Goal: Book appointment/travel/reservation

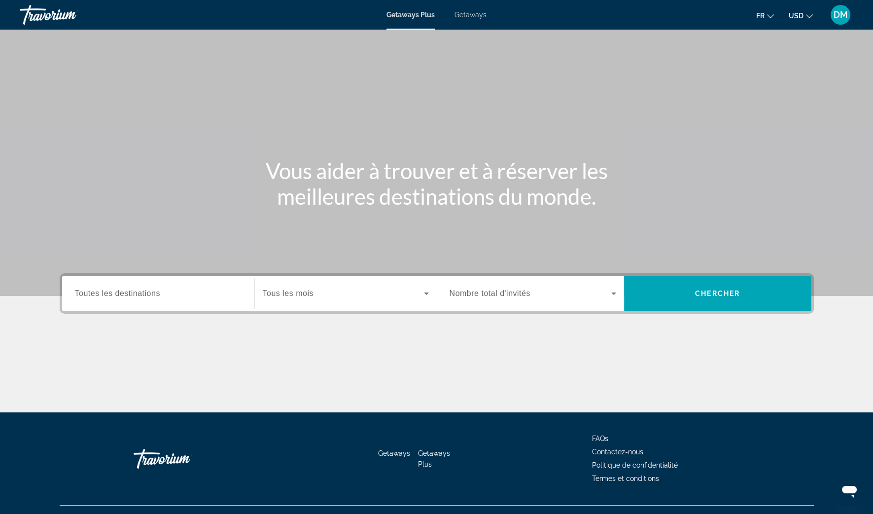
click at [478, 20] on div "Getaways Plus Getaways fr English Español Français Italiano Português русский U…" at bounding box center [436, 15] width 873 height 26
click at [479, 14] on span "Getaways" at bounding box center [471, 15] width 32 height 8
click at [807, 13] on icon "Change currency" at bounding box center [809, 16] width 7 height 7
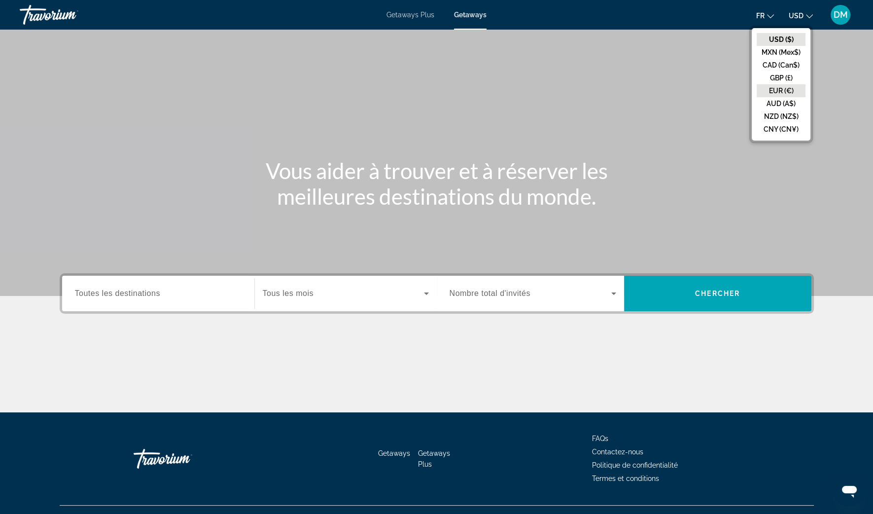
click at [781, 91] on button "EUR (€)" at bounding box center [781, 90] width 49 height 13
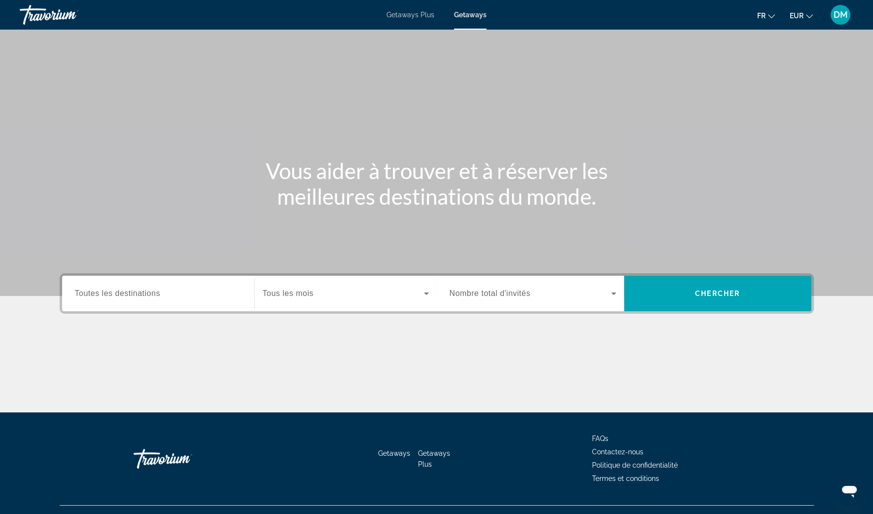
click at [841, 22] on div "DM" at bounding box center [841, 15] width 20 height 20
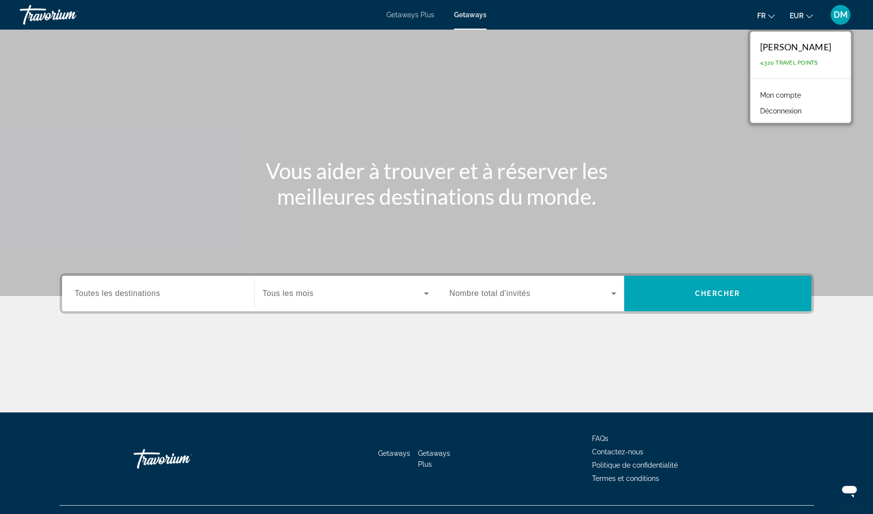
click at [841, 22] on div "DM" at bounding box center [841, 15] width 20 height 20
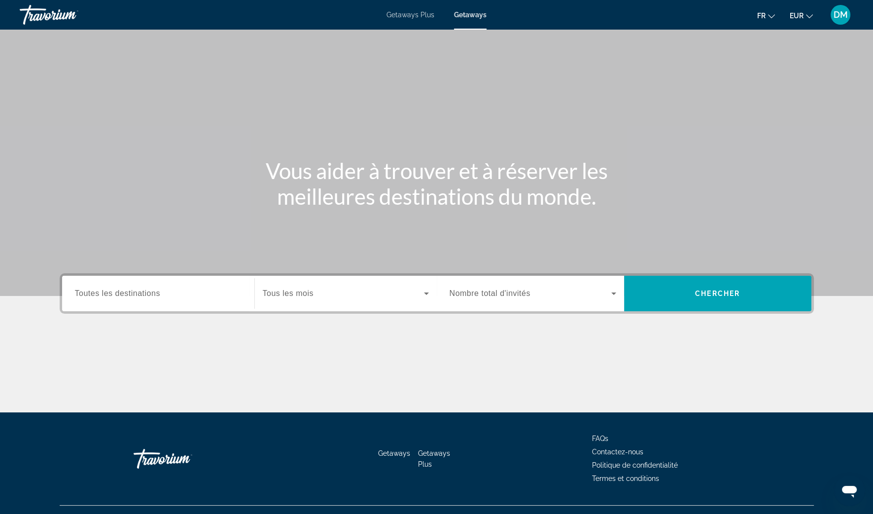
click at [417, 304] on div "Search widget" at bounding box center [346, 294] width 166 height 28
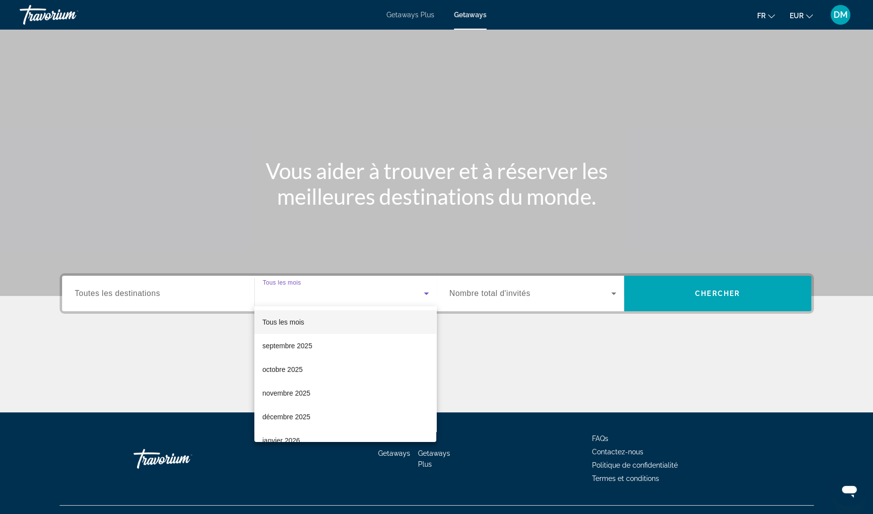
scroll to position [19, 0]
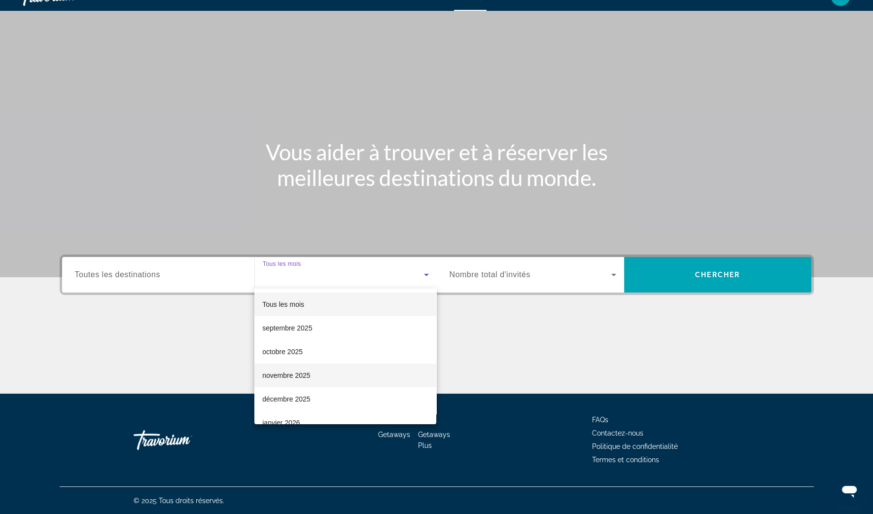
click at [282, 373] on span "novembre 2025" at bounding box center [286, 375] width 48 height 12
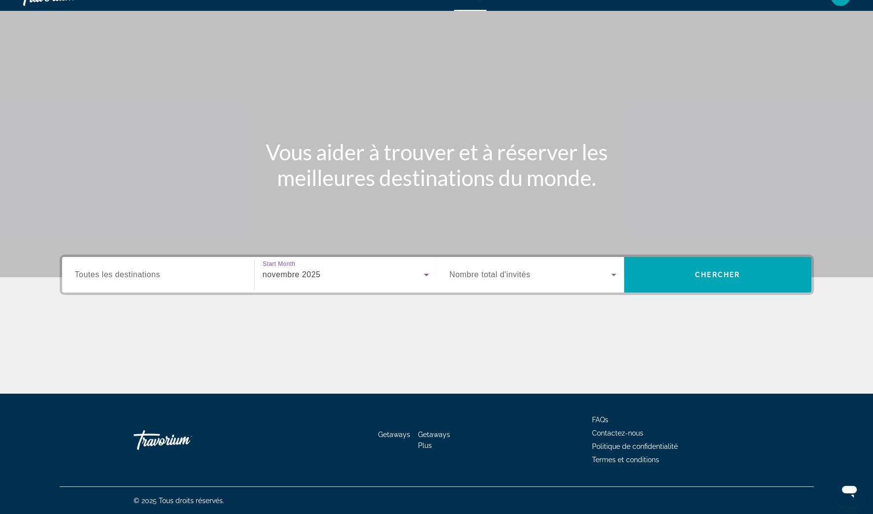
click at [594, 274] on span "Search widget" at bounding box center [531, 275] width 162 height 12
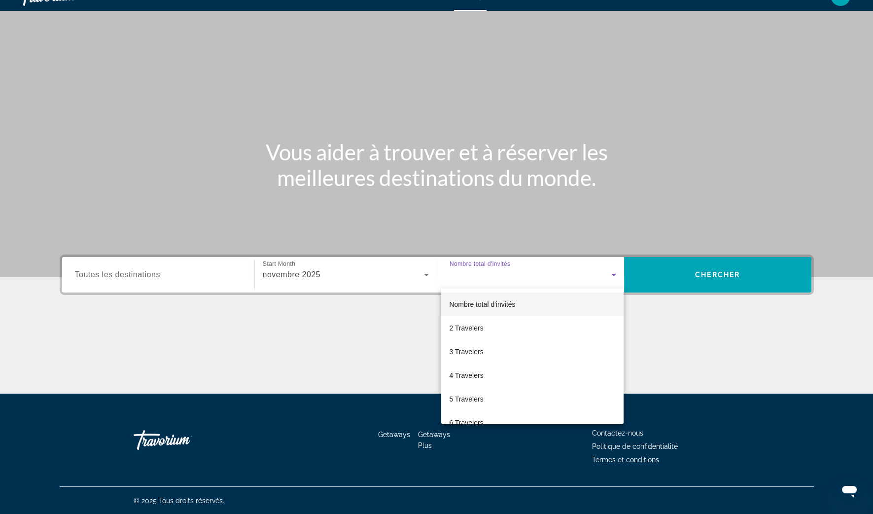
click at [594, 273] on div at bounding box center [436, 257] width 873 height 514
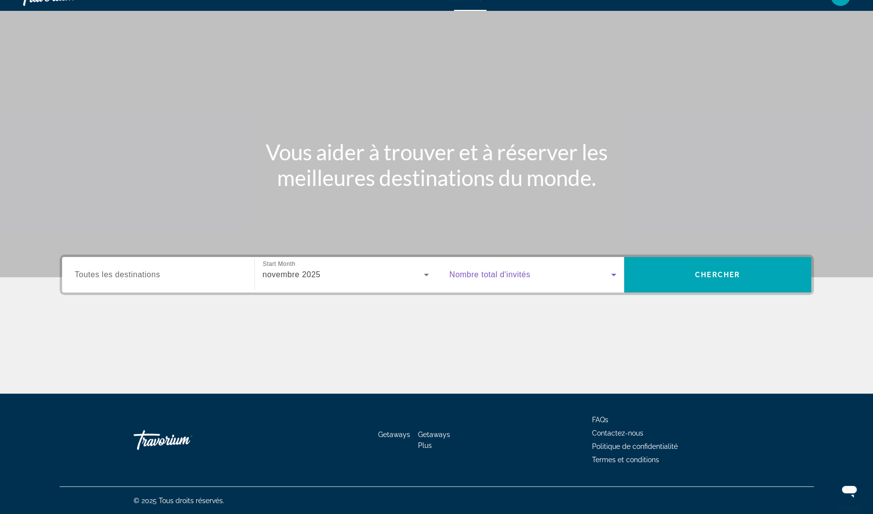
click at [593, 273] on span "Search widget" at bounding box center [531, 275] width 162 height 12
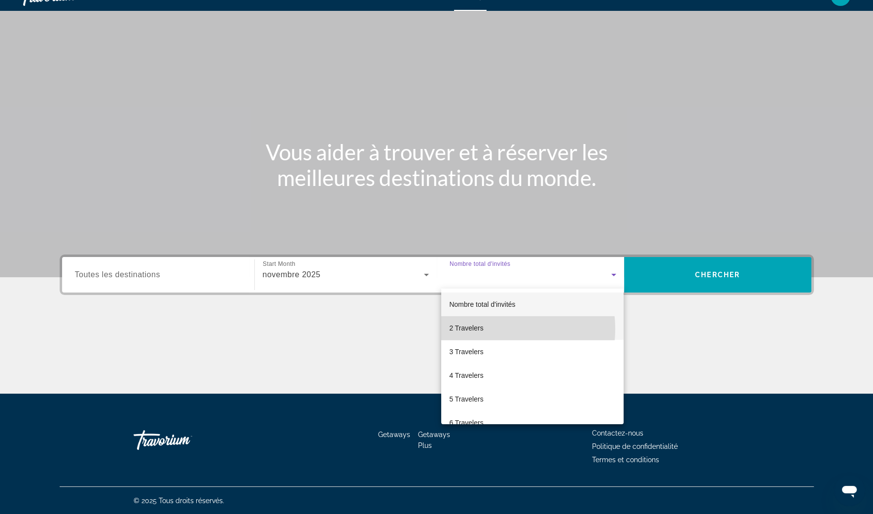
click at [486, 329] on mat-option "2 Travelers" at bounding box center [532, 328] width 182 height 24
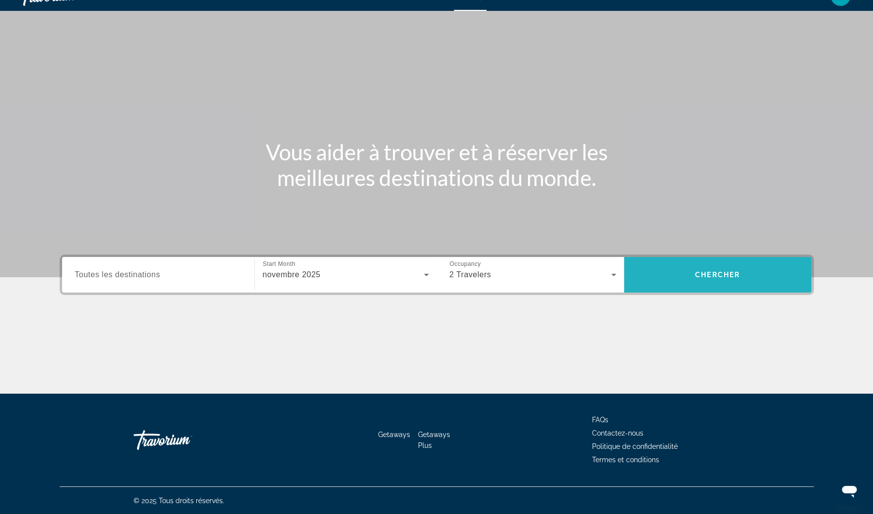
click at [698, 280] on span "Search widget" at bounding box center [717, 275] width 187 height 24
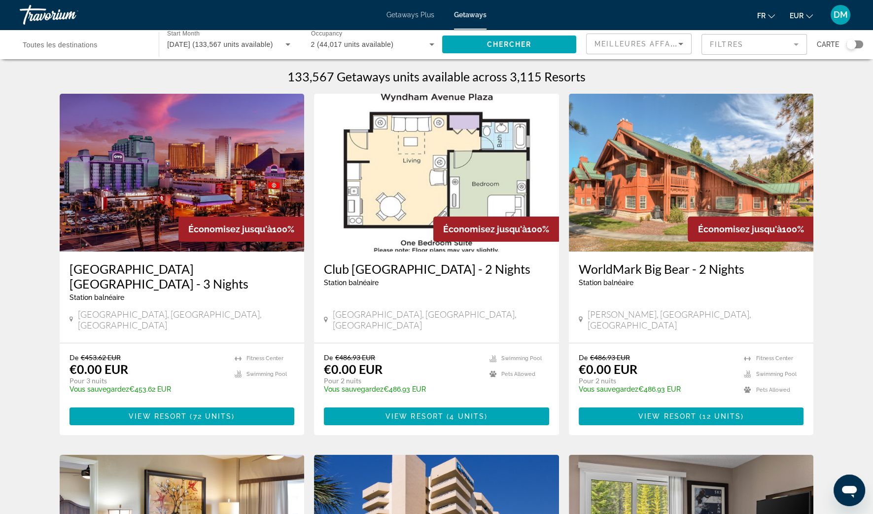
click at [853, 42] on div "Search widget" at bounding box center [851, 44] width 10 height 10
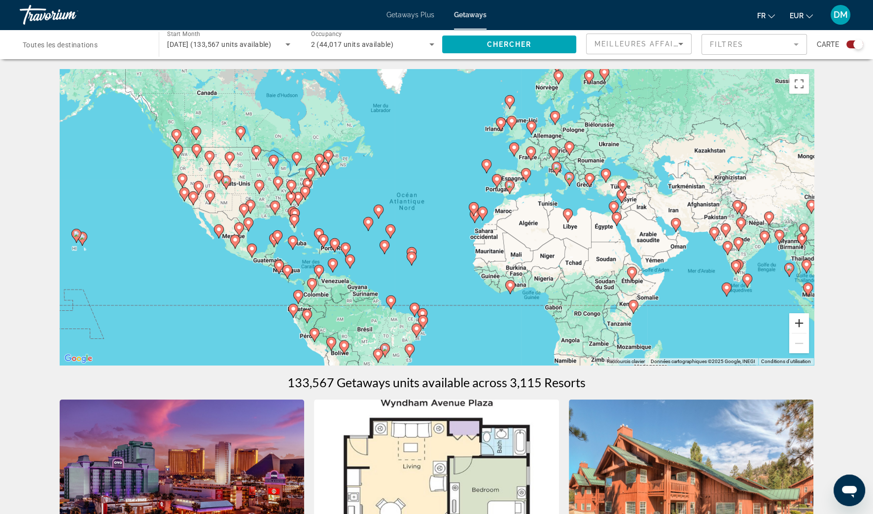
click at [798, 320] on button "Zoom avant" at bounding box center [799, 323] width 20 height 20
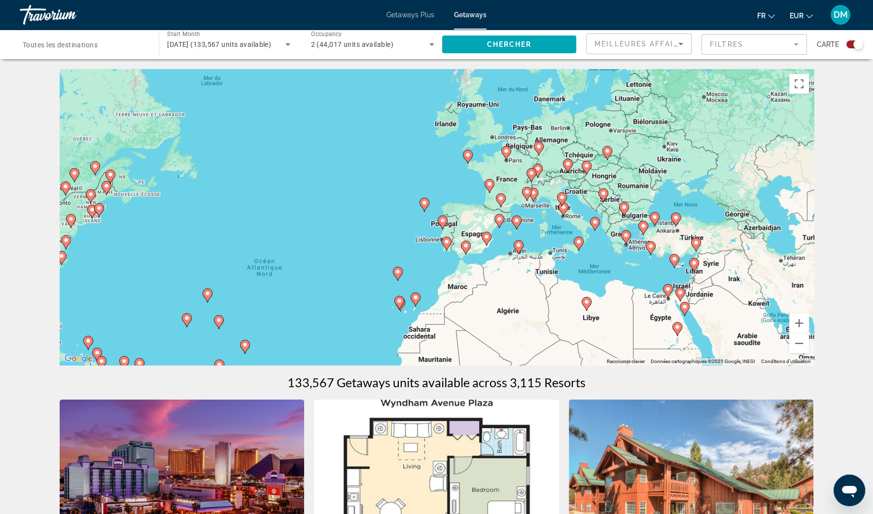
drag, startPoint x: 646, startPoint y: 237, endPoint x: 534, endPoint y: 319, distance: 138.9
click at [534, 319] on div "Pour activer le glissement avec le clavier, appuyez sur Alt+Entrée. Une fois ce…" at bounding box center [437, 217] width 754 height 296
click at [801, 323] on button "Zoom avant" at bounding box center [799, 323] width 20 height 20
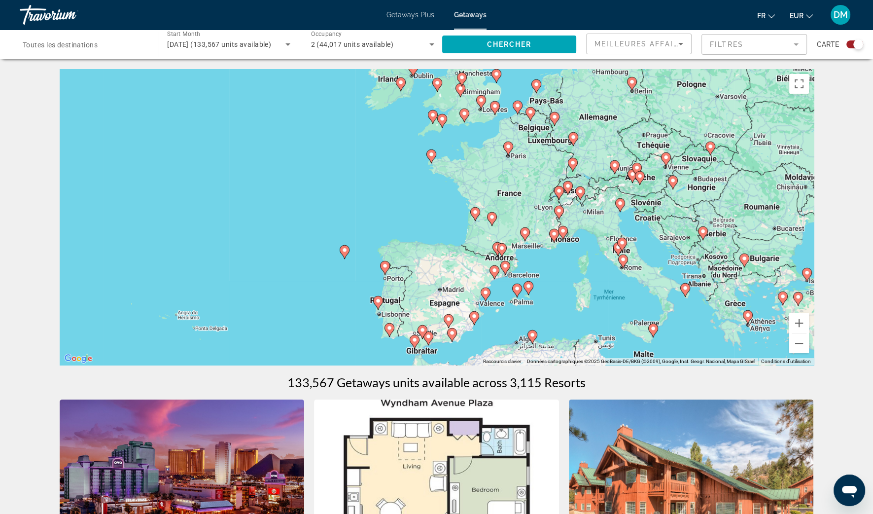
drag, startPoint x: 646, startPoint y: 243, endPoint x: 578, endPoint y: 296, distance: 86.7
click at [578, 296] on div "Pour activer le glissement avec le clavier, appuyez sur Alt+Entrée. Une fois ce…" at bounding box center [437, 217] width 754 height 296
click at [800, 319] on button "Zoom avant" at bounding box center [799, 323] width 20 height 20
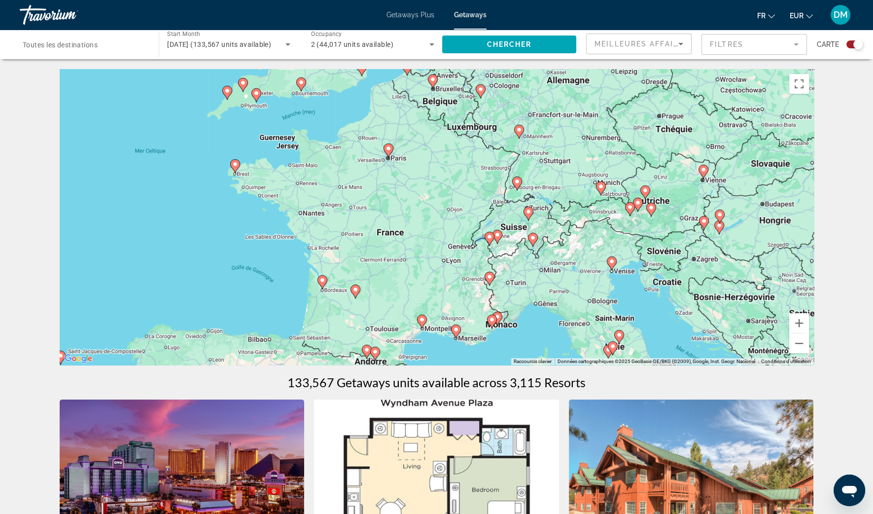
drag, startPoint x: 720, startPoint y: 218, endPoint x: 527, endPoint y: 285, distance: 203.9
click at [527, 285] on div "Pour activer le glissement avec le clavier, appuyez sur Alt+Entrée. Une fois ce…" at bounding box center [437, 217] width 754 height 296
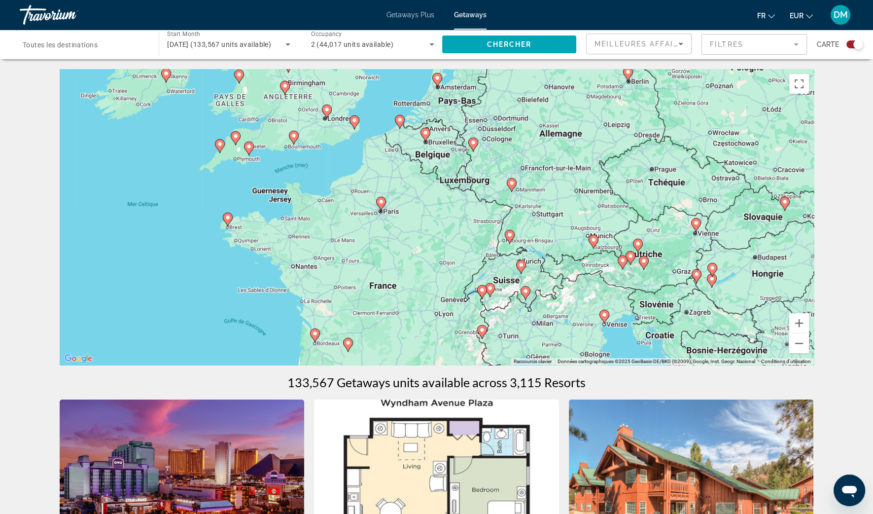
drag, startPoint x: 372, startPoint y: 140, endPoint x: 372, endPoint y: 196, distance: 55.2
click at [372, 197] on div "Pour activer le glissement avec le clavier, appuyez sur Alt+Entrée. Une fois ce…" at bounding box center [437, 217] width 754 height 296
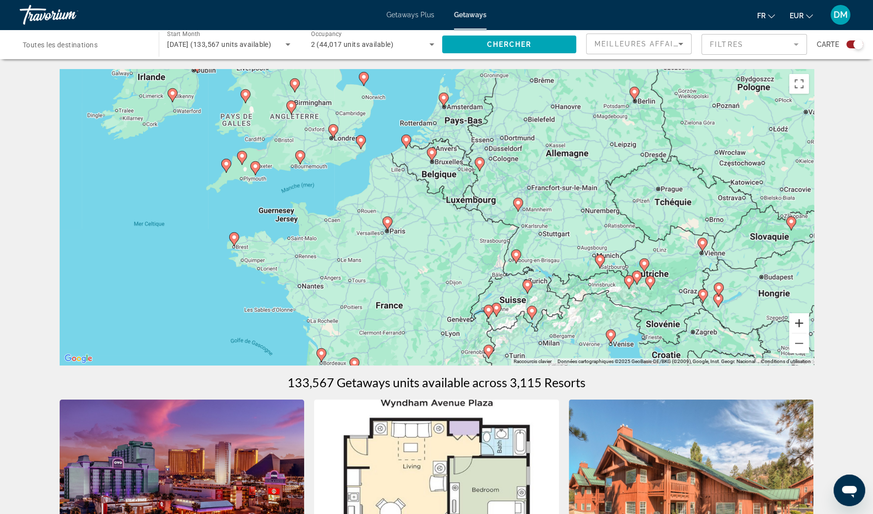
click at [804, 323] on button "Zoom avant" at bounding box center [799, 323] width 20 height 20
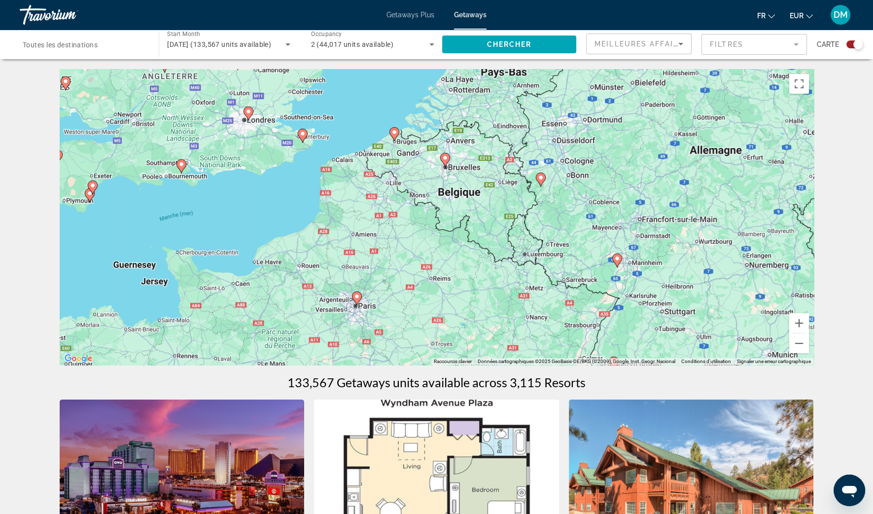
drag, startPoint x: 312, startPoint y: 161, endPoint x: 333, endPoint y: 190, distance: 35.7
click at [333, 190] on div "Pour activer le glissement avec le clavier, appuyez sur Alt+Entrée. Une fois ce…" at bounding box center [437, 217] width 754 height 296
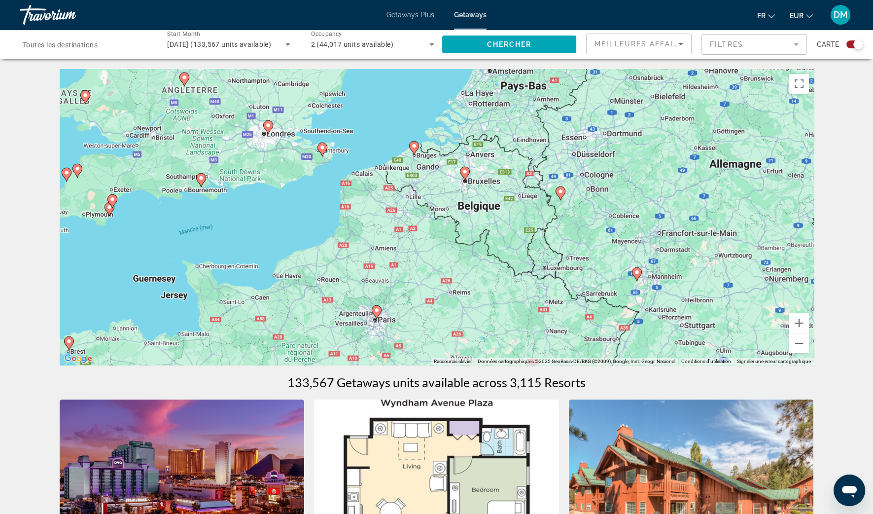
click at [271, 127] on image "Main content" at bounding box center [268, 125] width 6 height 6
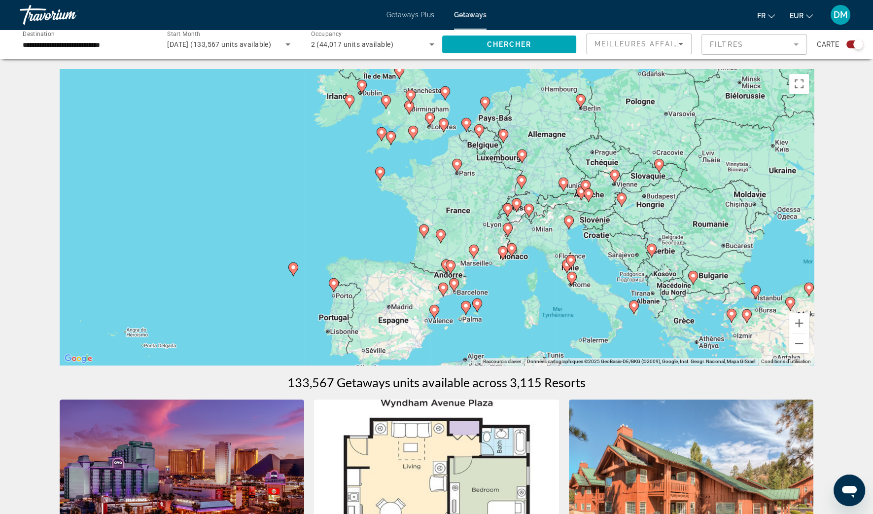
drag, startPoint x: 698, startPoint y: 203, endPoint x: 691, endPoint y: 112, distance: 91.5
click at [691, 112] on div "Pour activer le glissement avec le clavier, appuyez sur Alt+Entrée. Une fois ce…" at bounding box center [437, 217] width 754 height 296
click at [804, 321] on button "Zoom avant" at bounding box center [799, 323] width 20 height 20
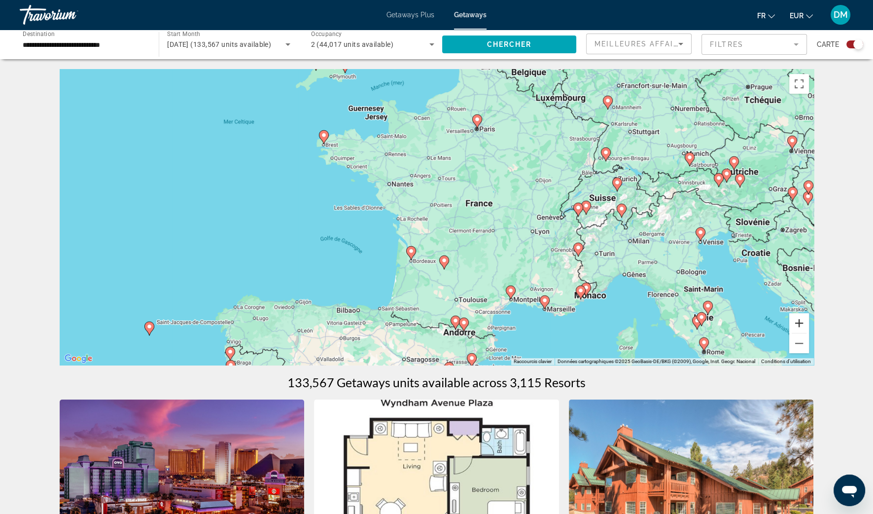
click at [804, 321] on button "Zoom avant" at bounding box center [799, 323] width 20 height 20
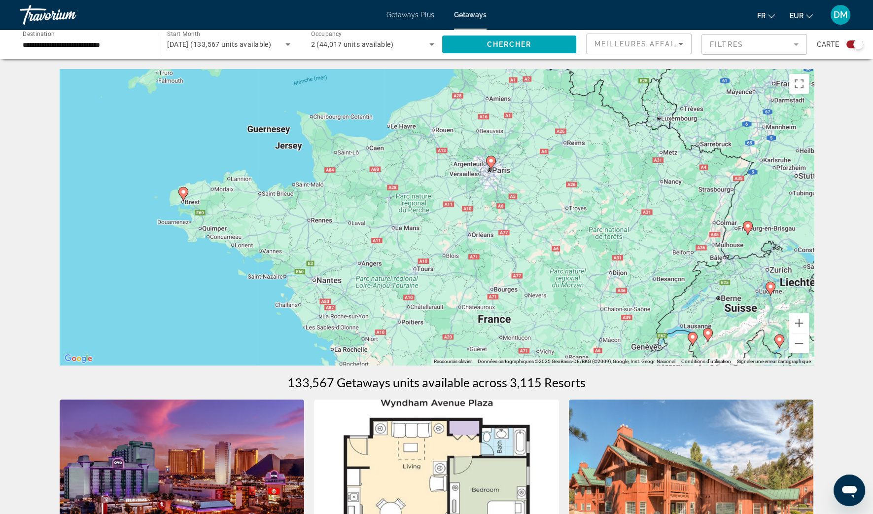
drag, startPoint x: 445, startPoint y: 116, endPoint x: 401, endPoint y: 277, distance: 166.6
click at [401, 277] on div "Pour activer le glissement avec le clavier, appuyez sur Alt+Entrée. Une fois ce…" at bounding box center [437, 217] width 754 height 296
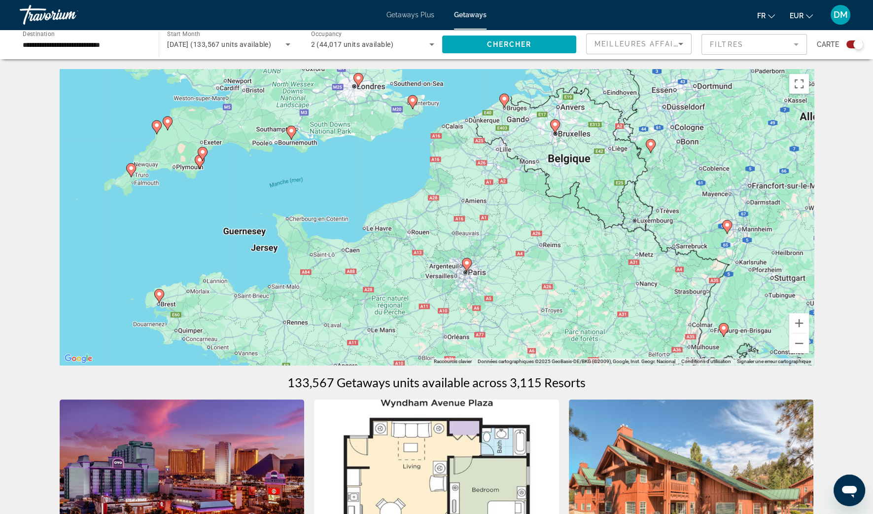
drag, startPoint x: 407, startPoint y: 146, endPoint x: 416, endPoint y: 266, distance: 120.6
click at [417, 268] on div "Pour activer le glissement avec le clavier, appuyez sur Alt+Entrée. Une fois ce…" at bounding box center [437, 217] width 754 height 296
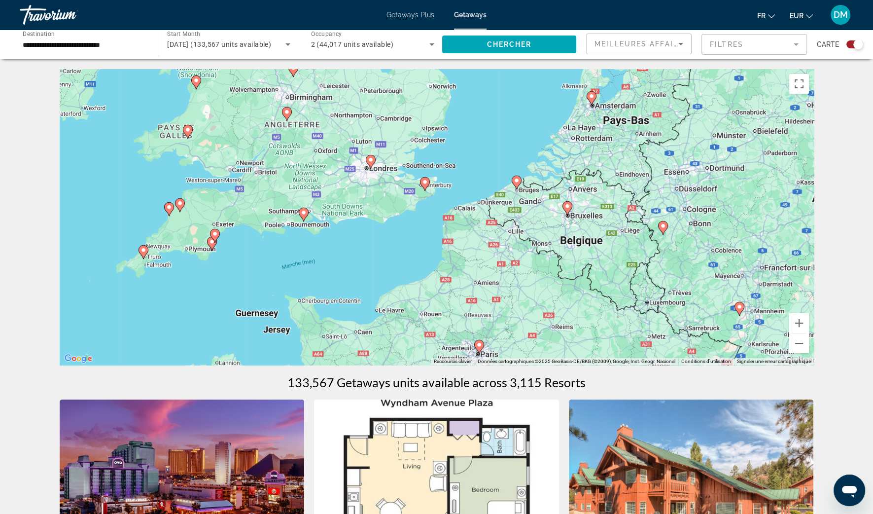
click at [371, 159] on image "Main content" at bounding box center [371, 160] width 6 height 6
type input "**********"
click at [371, 159] on image "Main content" at bounding box center [371, 160] width 6 height 6
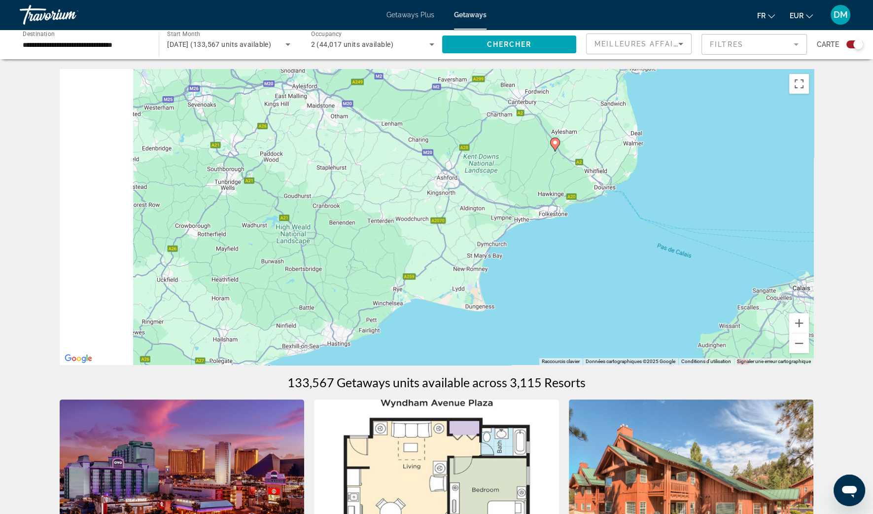
drag, startPoint x: 255, startPoint y: 163, endPoint x: 472, endPoint y: 295, distance: 253.7
click at [476, 308] on div "Pour activer le glissement avec le clavier, appuyez sur Alt+Entrée. Une fois ce…" at bounding box center [437, 217] width 754 height 296
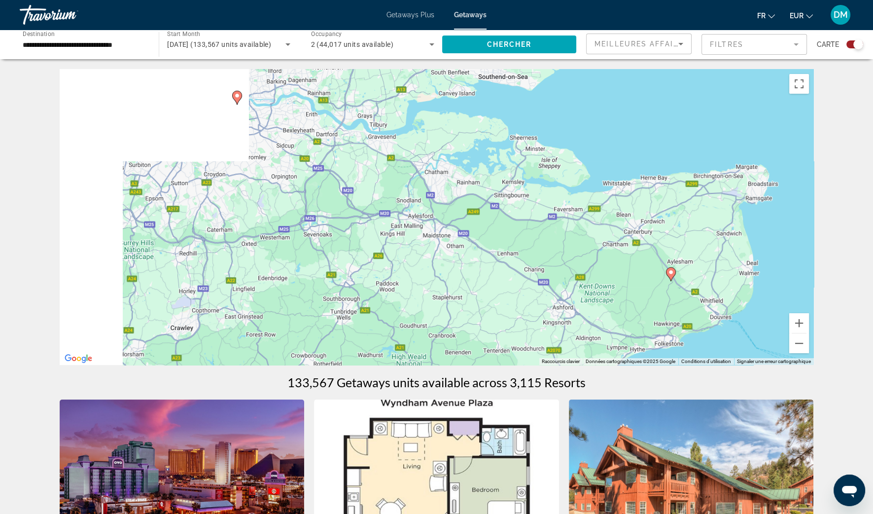
drag, startPoint x: 370, startPoint y: 205, endPoint x: 456, endPoint y: 323, distance: 146.7
click at [457, 324] on div "Pour activer le glissement avec le clavier, appuyez sur Alt+Entrée. Une fois ce…" at bounding box center [437, 217] width 754 height 296
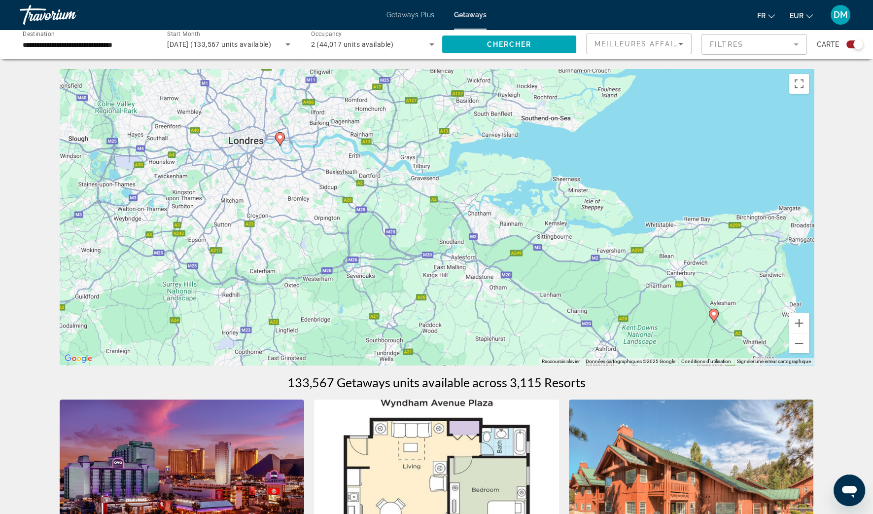
click at [283, 140] on g "Main content" at bounding box center [280, 139] width 10 height 14
click at [281, 138] on image "Main content" at bounding box center [280, 137] width 6 height 6
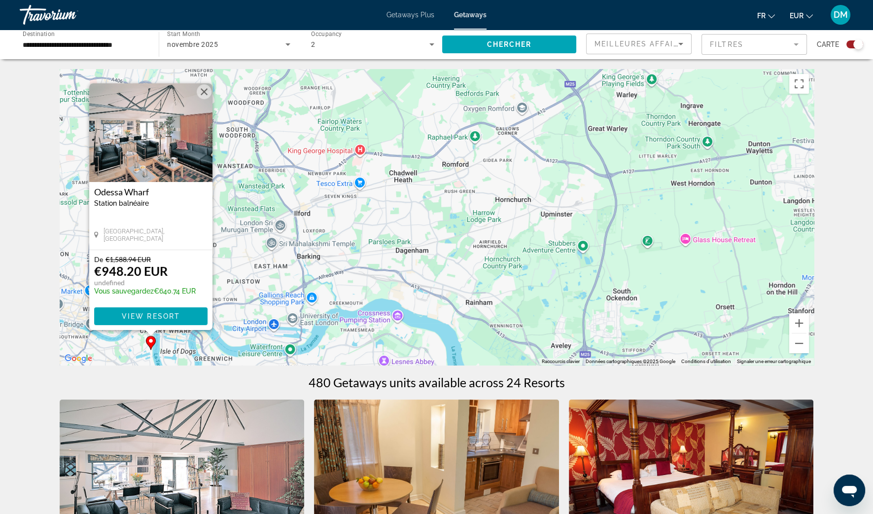
click at [209, 92] on button "Fermer" at bounding box center [204, 91] width 15 height 15
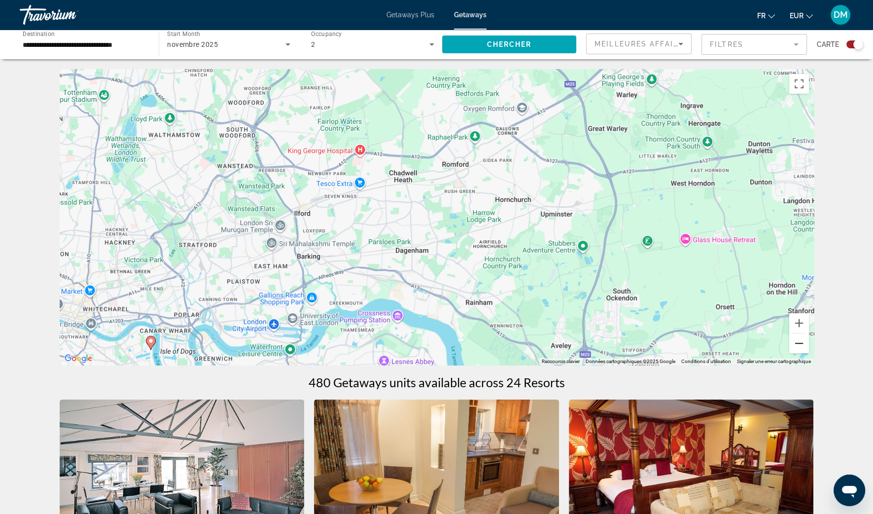
click at [794, 345] on button "Zoom arrière" at bounding box center [799, 343] width 20 height 20
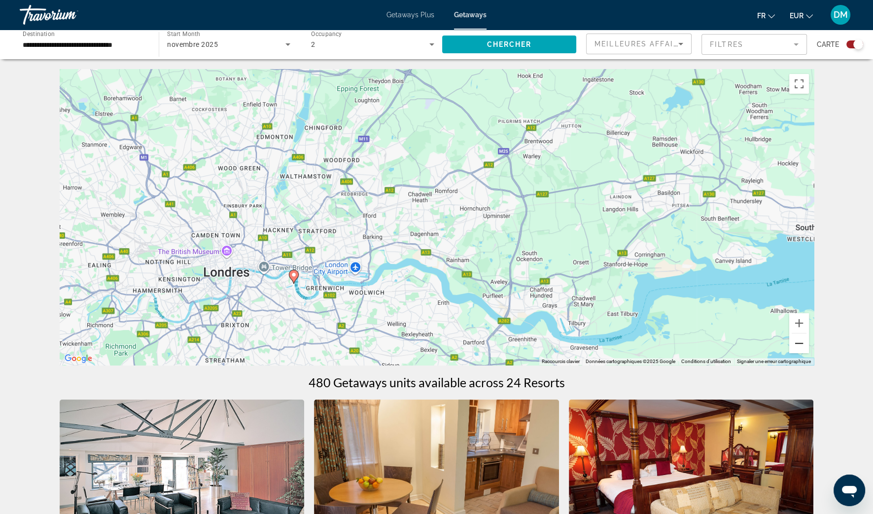
click at [794, 345] on button "Zoom arrière" at bounding box center [799, 343] width 20 height 20
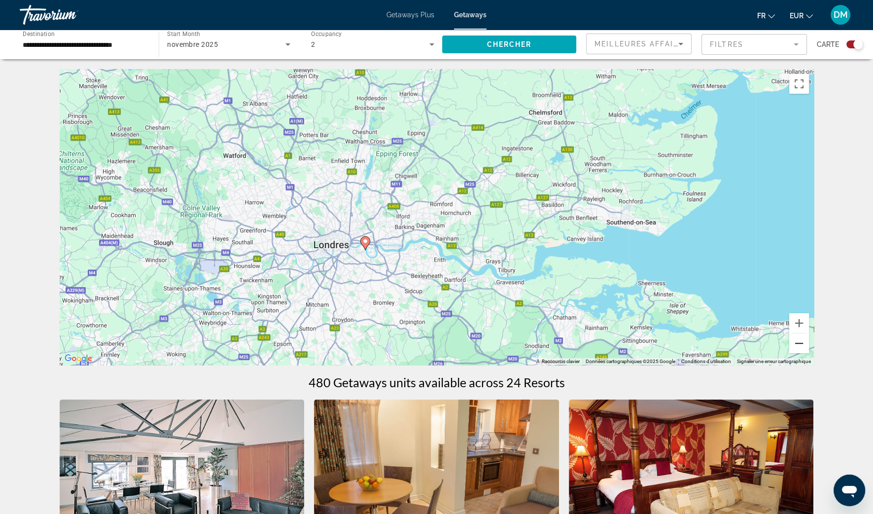
click at [793, 343] on button "Zoom arrière" at bounding box center [799, 343] width 20 height 20
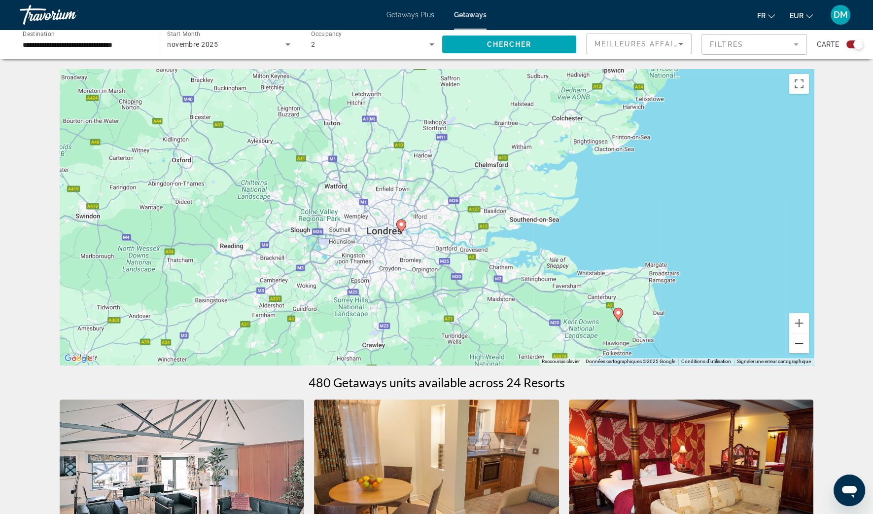
click at [792, 343] on button "Zoom arrière" at bounding box center [799, 343] width 20 height 20
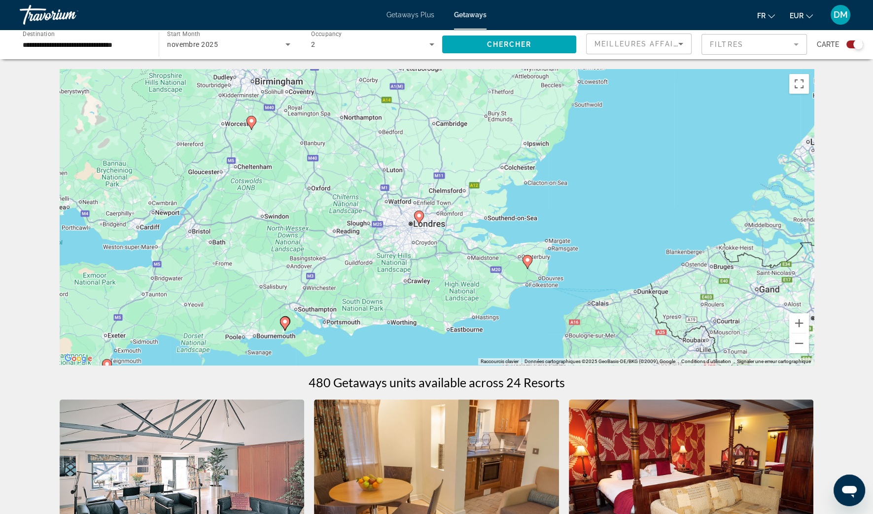
click at [283, 325] on icon "Main content" at bounding box center [284, 323] width 9 height 13
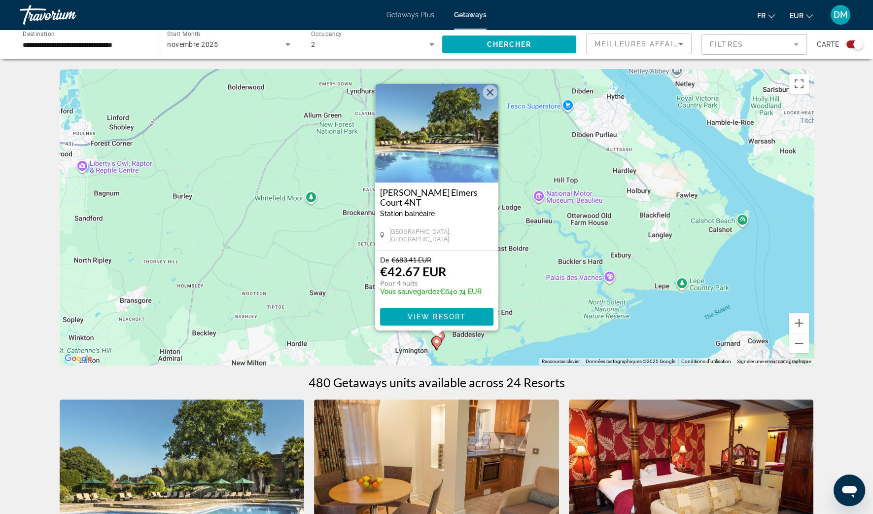
click at [435, 190] on h3 "[PERSON_NAME] Elmers Court 4NT" at bounding box center [436, 197] width 113 height 20
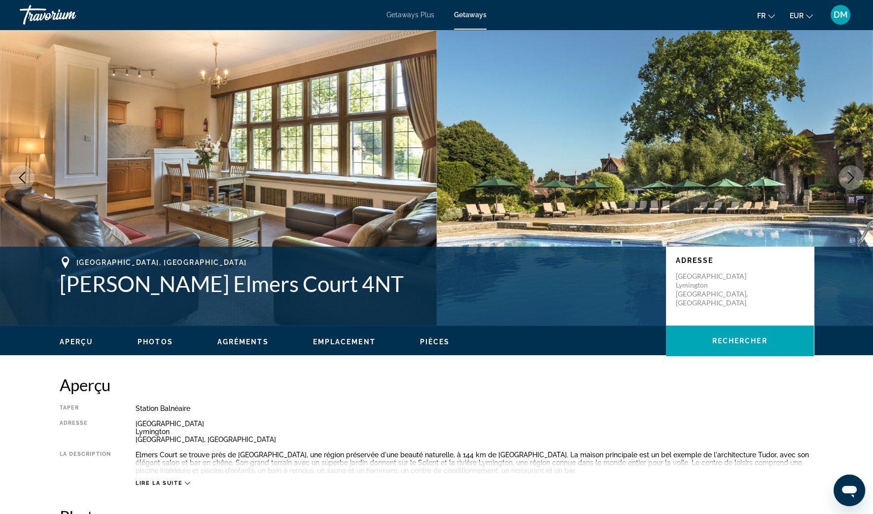
click at [371, 163] on img "Main content" at bounding box center [218, 178] width 437 height 296
click at [847, 179] on icon "Next image" at bounding box center [851, 178] width 12 height 12
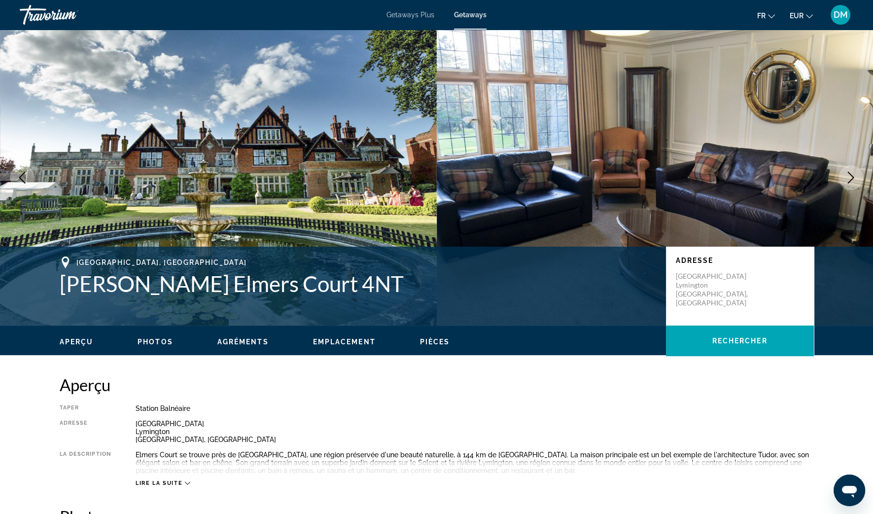
click at [847, 179] on icon "Next image" at bounding box center [851, 178] width 12 height 12
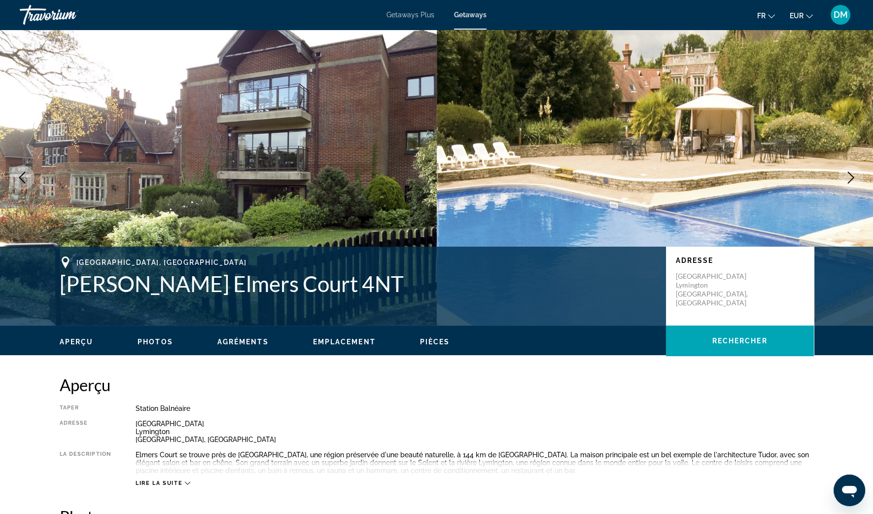
click at [847, 179] on icon "Next image" at bounding box center [851, 178] width 12 height 12
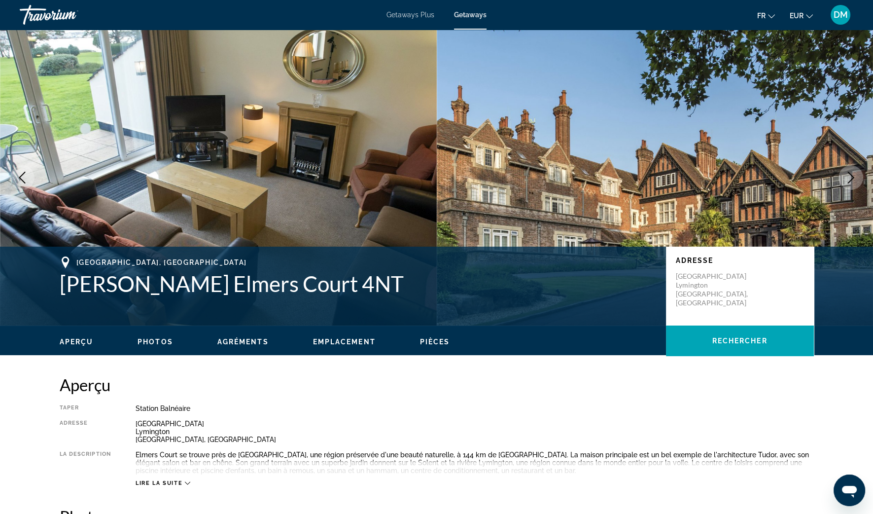
click at [847, 179] on icon "Next image" at bounding box center [851, 178] width 12 height 12
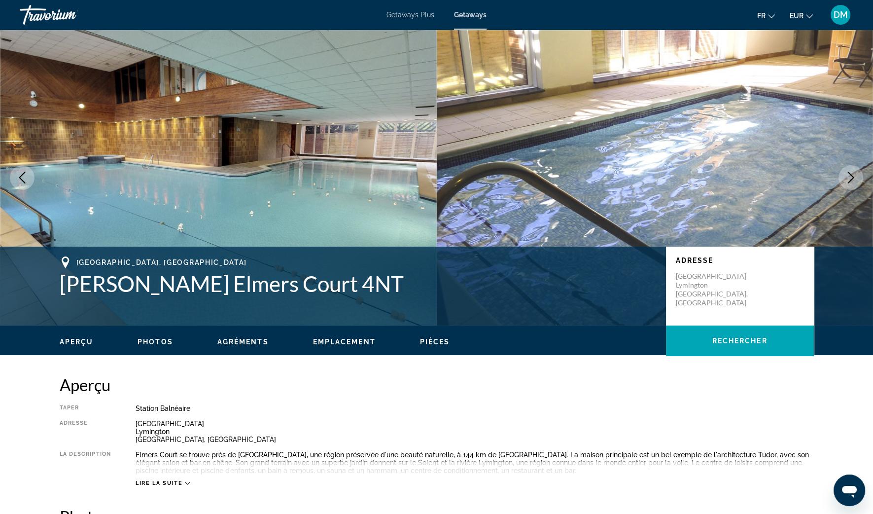
click at [847, 179] on icon "Next image" at bounding box center [851, 178] width 12 height 12
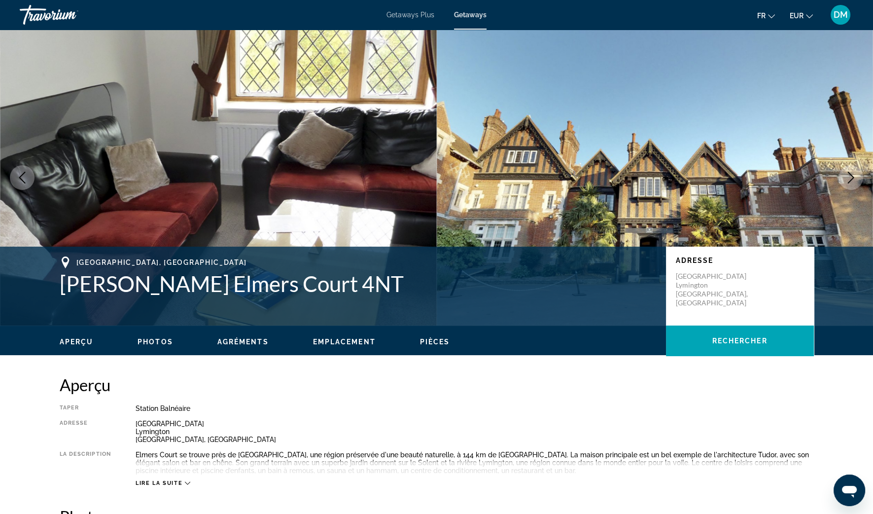
click at [847, 179] on icon "Next image" at bounding box center [851, 178] width 12 height 12
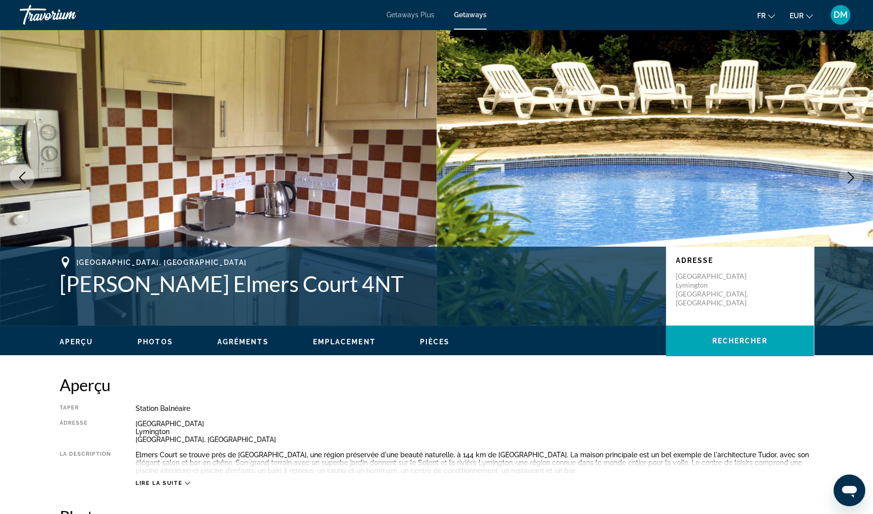
click at [847, 179] on icon "Next image" at bounding box center [851, 178] width 12 height 12
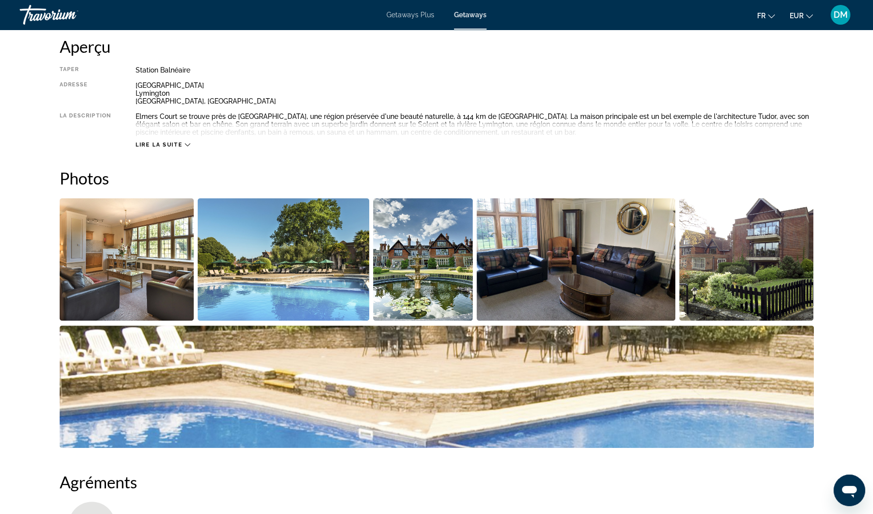
scroll to position [308, 0]
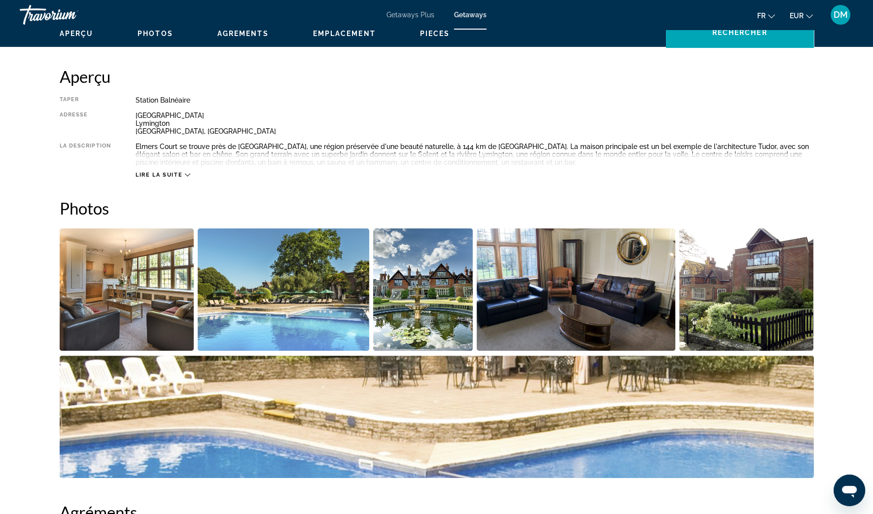
click at [56, 20] on div "Travorium" at bounding box center [69, 15] width 99 height 26
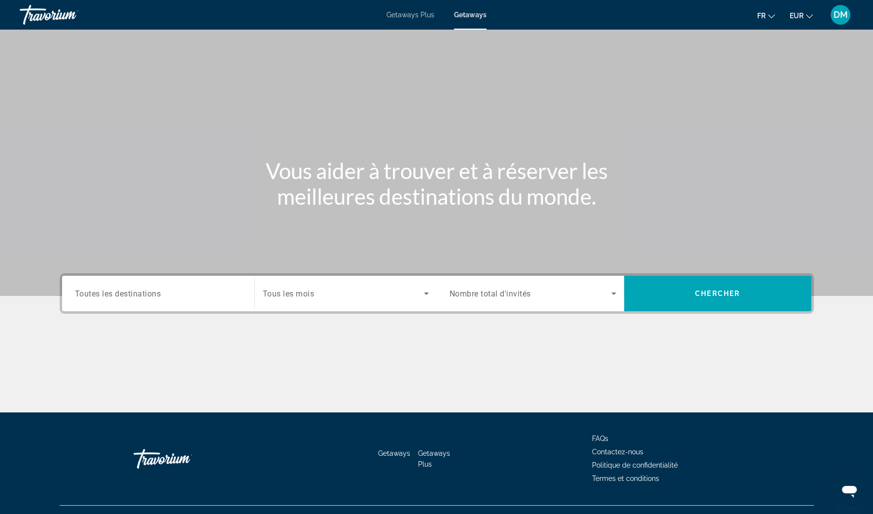
click at [383, 301] on div "Search widget" at bounding box center [346, 294] width 166 height 28
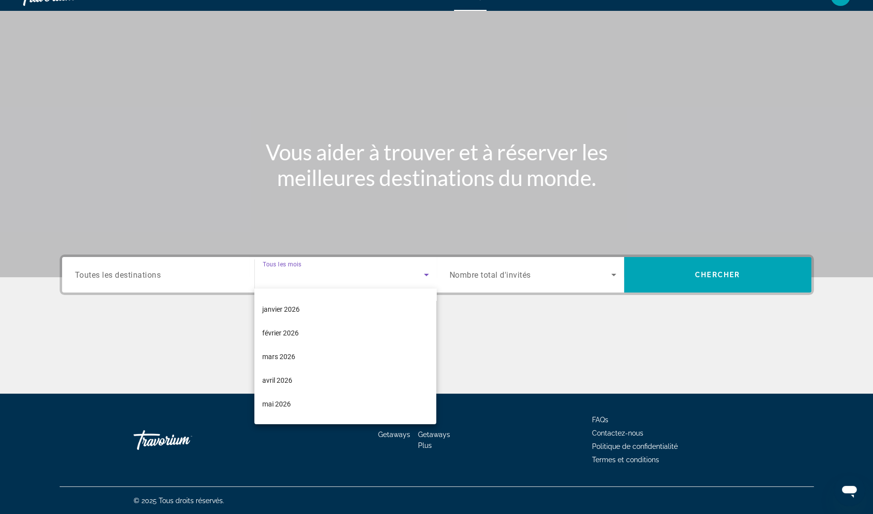
scroll to position [185, 0]
click at [286, 312] on span "avril 2026" at bounding box center [277, 309] width 30 height 12
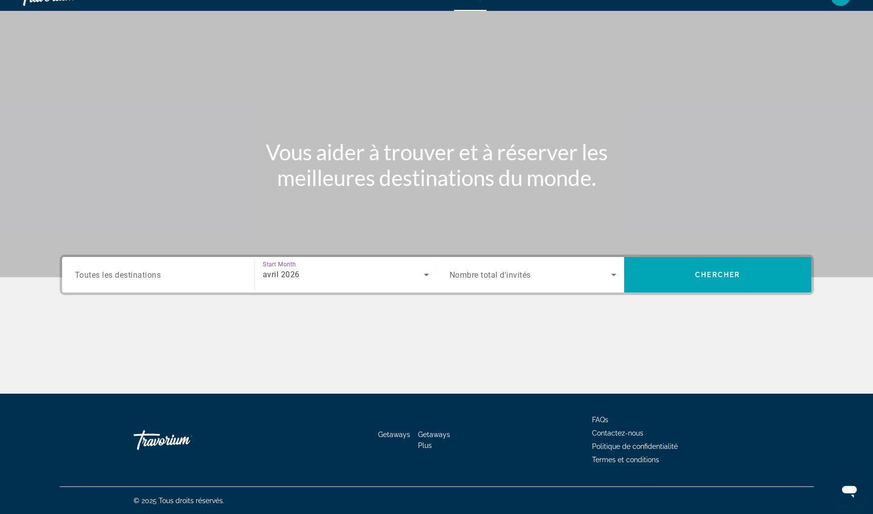
click at [353, 276] on div "avril 2026" at bounding box center [343, 275] width 161 height 12
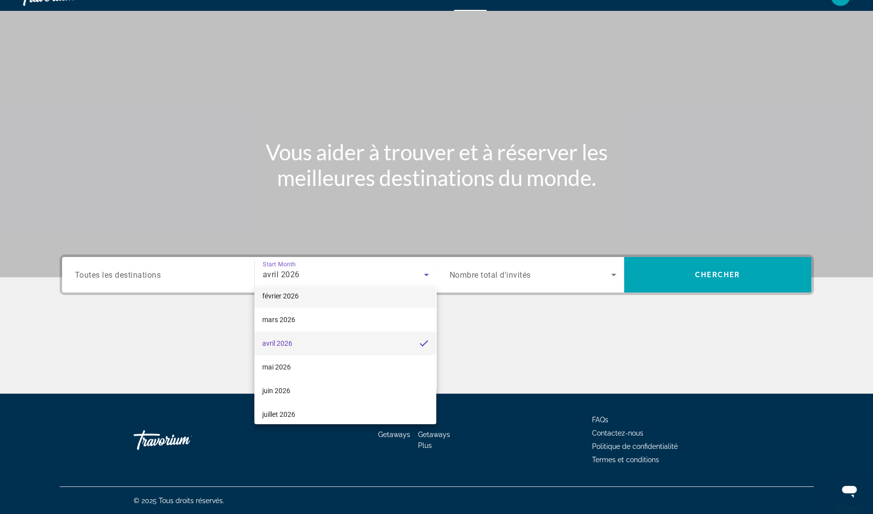
scroll to position [203, 0]
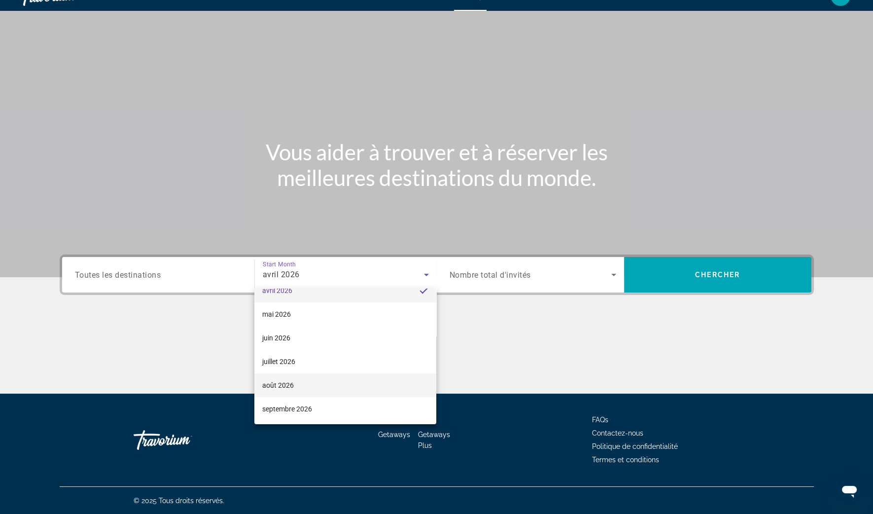
click at [278, 387] on span "août 2026" at bounding box center [278, 385] width 32 height 12
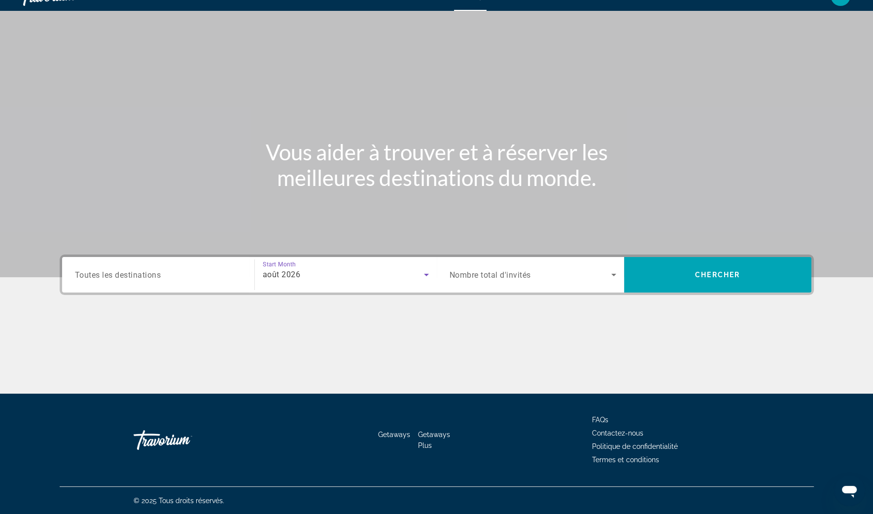
click at [581, 278] on span "Search widget" at bounding box center [531, 275] width 162 height 12
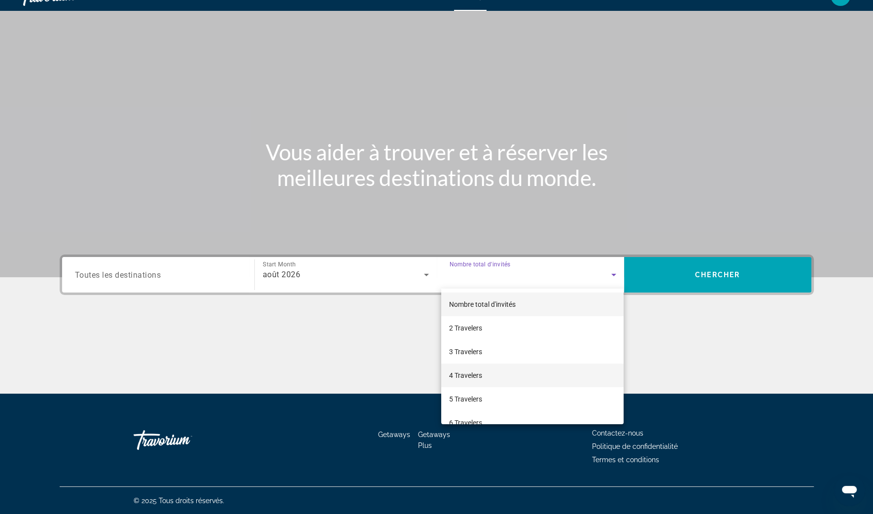
scroll to position [61, 0]
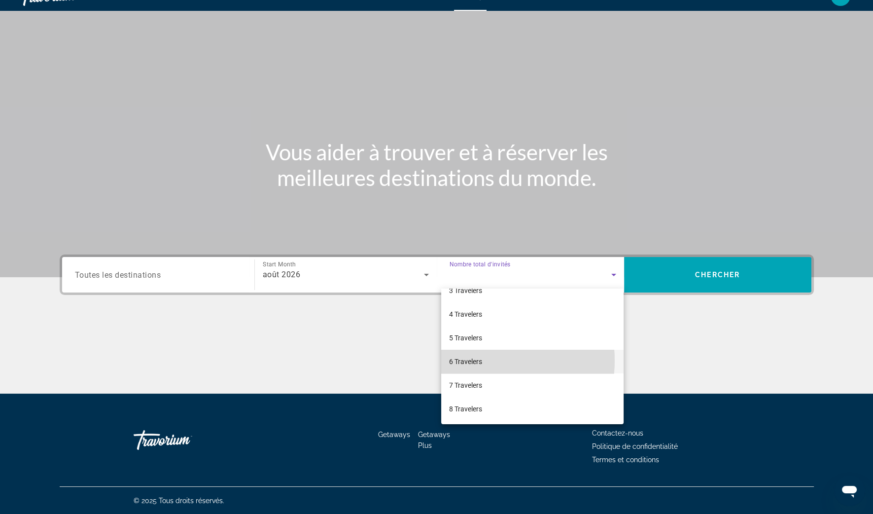
click at [473, 360] on span "6 Travelers" at bounding box center [465, 361] width 33 height 12
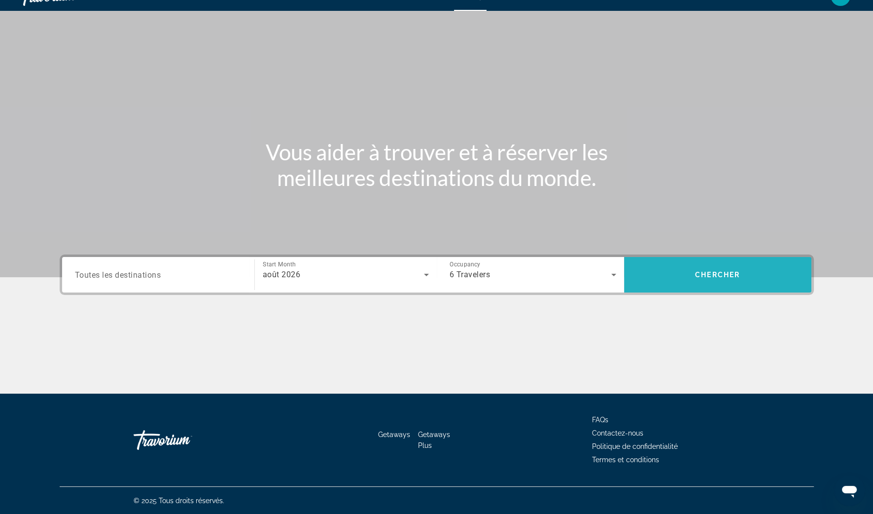
click at [712, 278] on span "Chercher" at bounding box center [717, 275] width 45 height 8
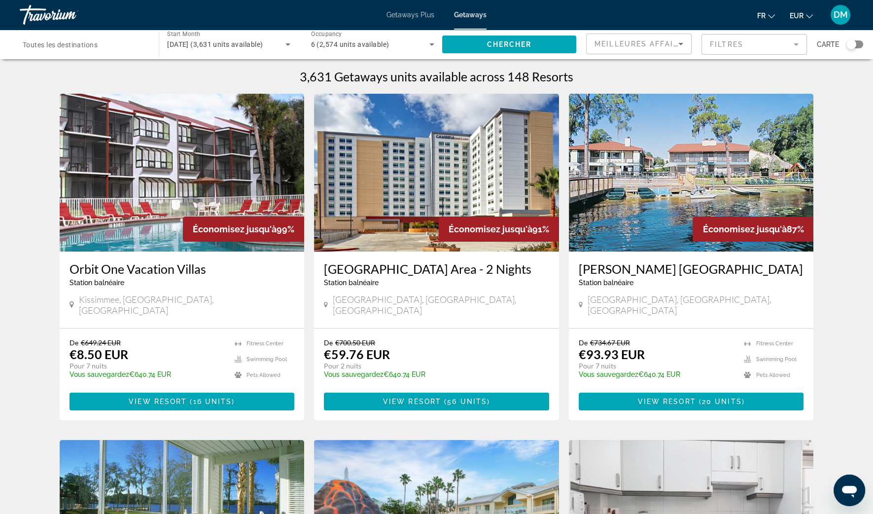
click at [845, 46] on div "Search widget" at bounding box center [851, 44] width 24 height 8
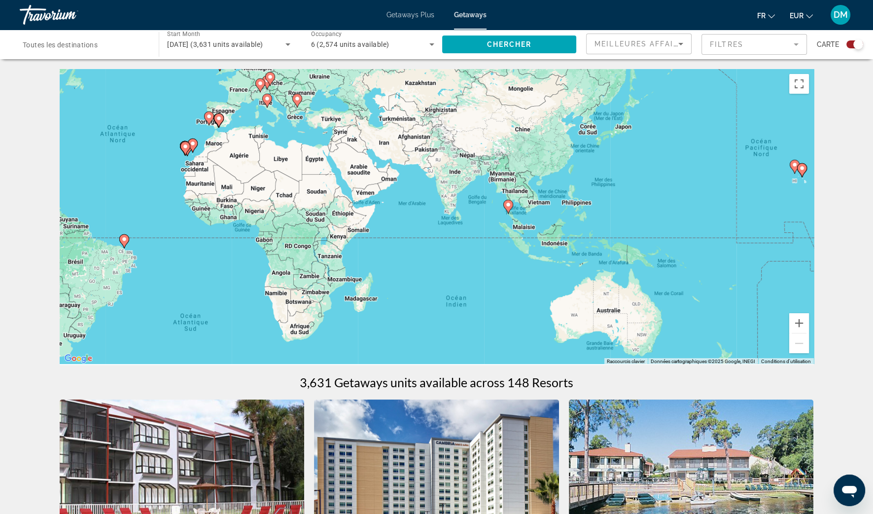
drag, startPoint x: 586, startPoint y: 293, endPoint x: 297, endPoint y: 227, distance: 296.9
click at [297, 227] on div "Pour activer le glissement avec le clavier, appuyez sur Alt+Entrée. Une fois ce…" at bounding box center [437, 217] width 754 height 296
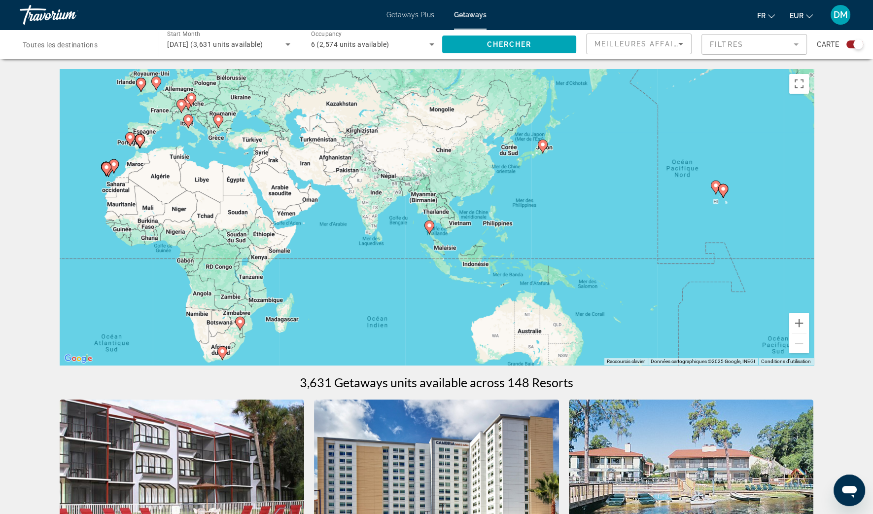
drag, startPoint x: 618, startPoint y: 229, endPoint x: 532, endPoint y: 246, distance: 87.5
click at [537, 249] on div "Pour activer le glissement avec le clavier, appuyez sur Alt+Entrée. Une fois ce…" at bounding box center [437, 217] width 754 height 296
click at [798, 322] on button "Zoom avant" at bounding box center [799, 323] width 20 height 20
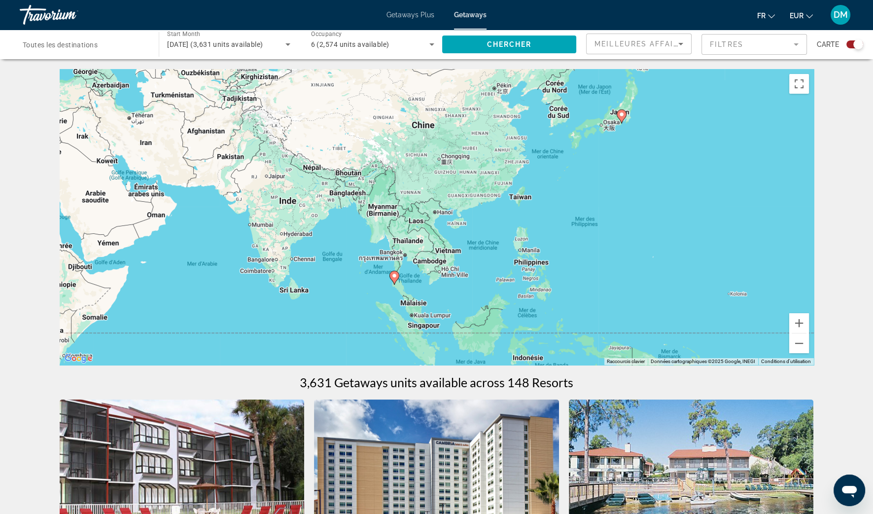
drag, startPoint x: 589, startPoint y: 212, endPoint x: 557, endPoint y: 249, distance: 49.6
click at [560, 249] on div "Pour activer le glissement avec le clavier, appuyez sur Alt+Entrée. Une fois ce…" at bounding box center [437, 217] width 754 height 296
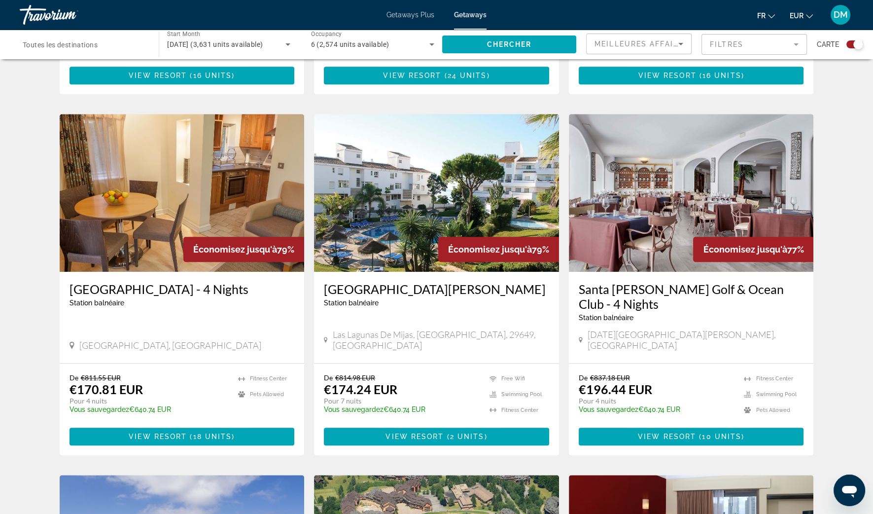
scroll to position [1048, 0]
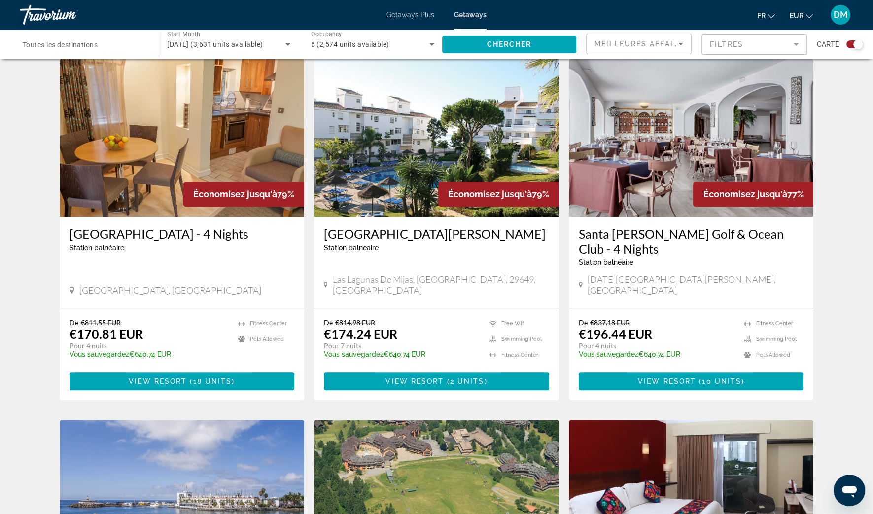
click at [739, 47] on mat-form-field "Filtres" at bounding box center [754, 44] width 105 height 21
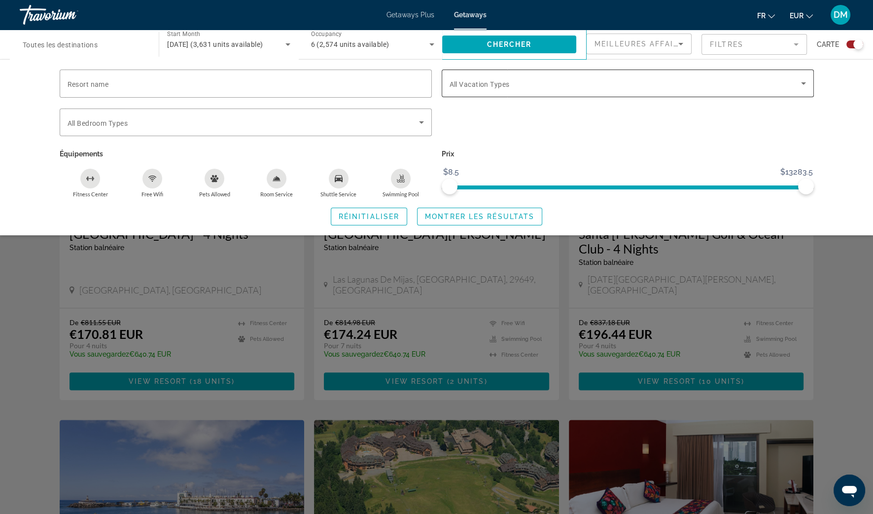
click at [722, 93] on div "Search widget" at bounding box center [628, 84] width 356 height 28
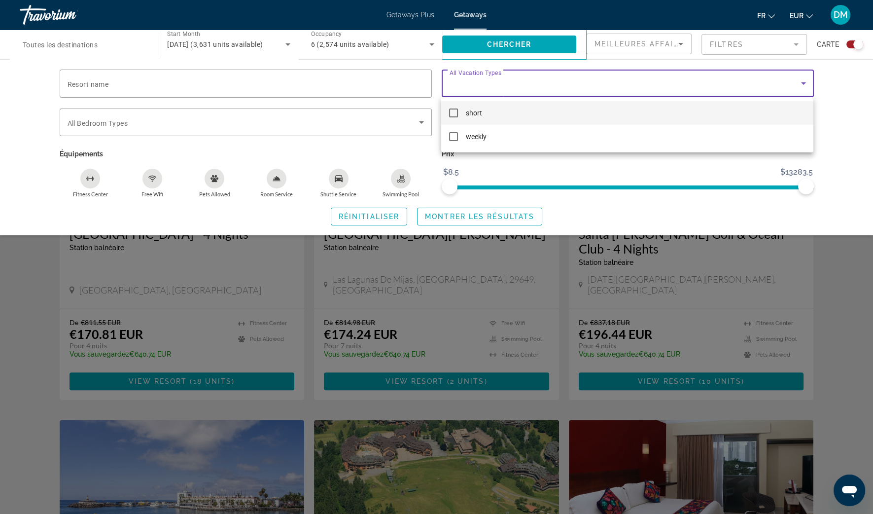
click at [798, 14] on div at bounding box center [436, 257] width 873 height 514
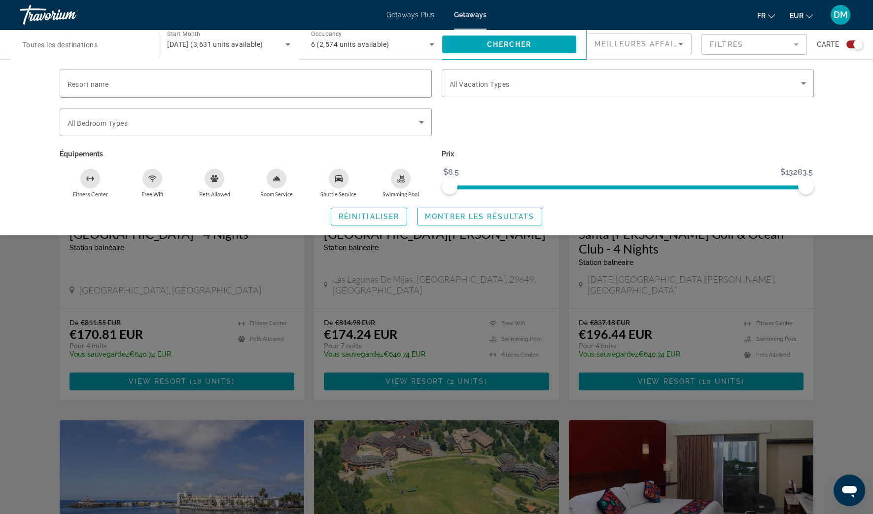
click at [798, 14] on span "EUR" at bounding box center [797, 16] width 14 height 8
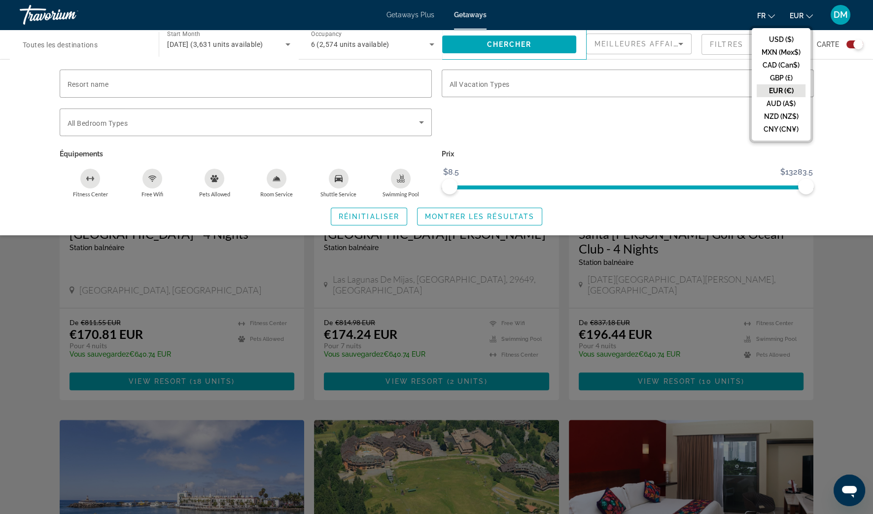
click at [798, 14] on span "EUR" at bounding box center [797, 16] width 14 height 8
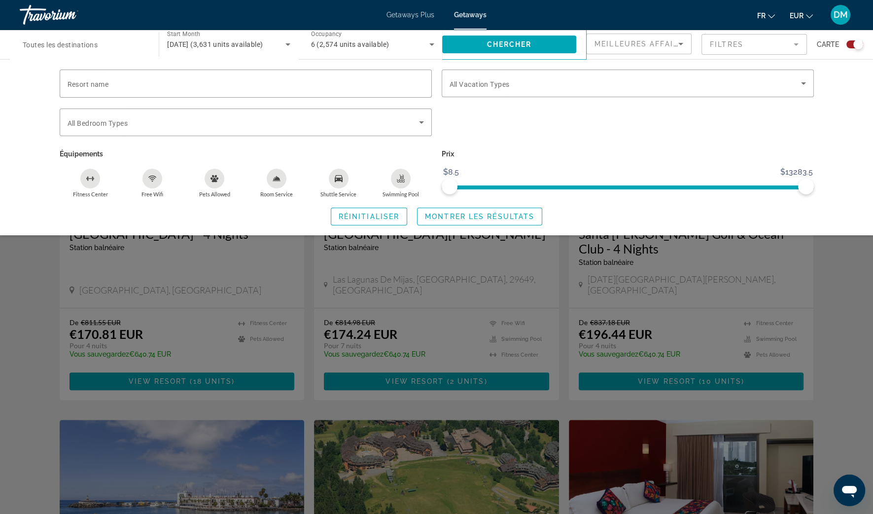
click at [764, 13] on span "fr" at bounding box center [761, 16] width 8 height 8
click at [763, 13] on span "fr" at bounding box center [761, 16] width 8 height 8
click at [717, 44] on mat-form-field "Filtres" at bounding box center [754, 44] width 105 height 21
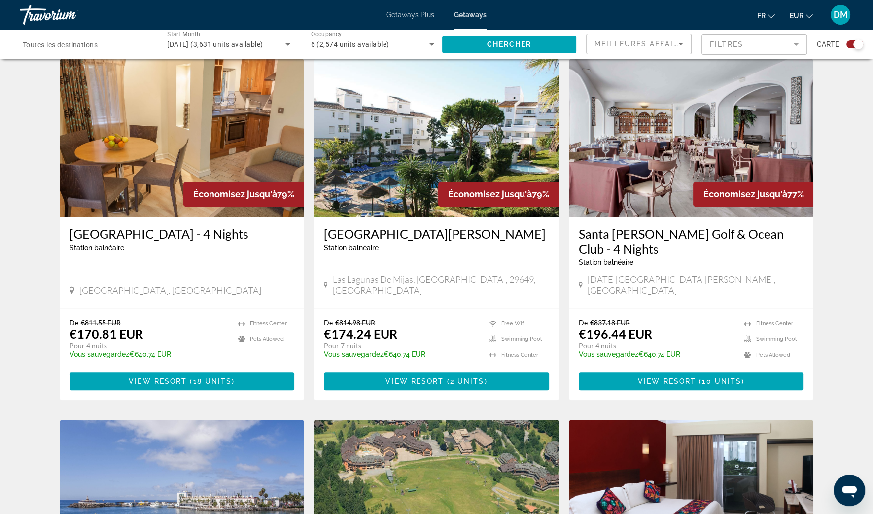
click at [716, 46] on mat-form-field "Filtres" at bounding box center [754, 44] width 105 height 21
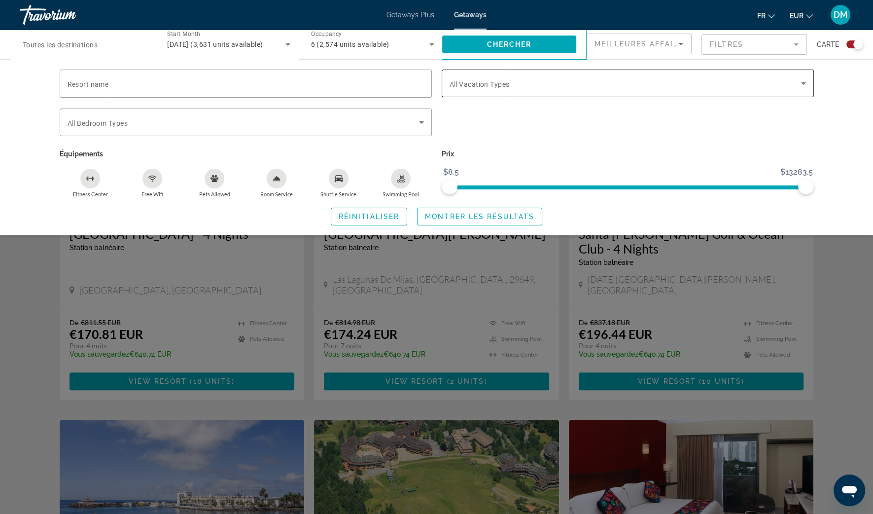
click at [766, 82] on span "Search widget" at bounding box center [625, 83] width 351 height 12
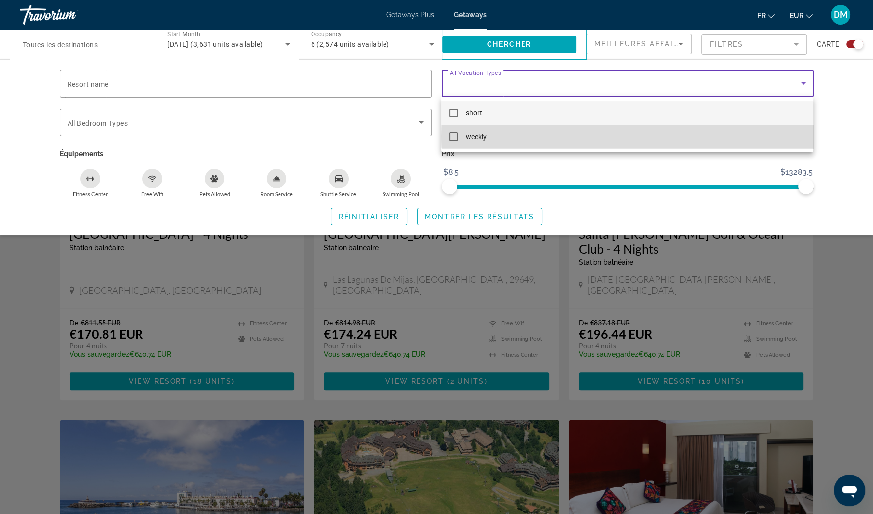
click at [682, 135] on mat-option "weekly" at bounding box center [627, 137] width 372 height 24
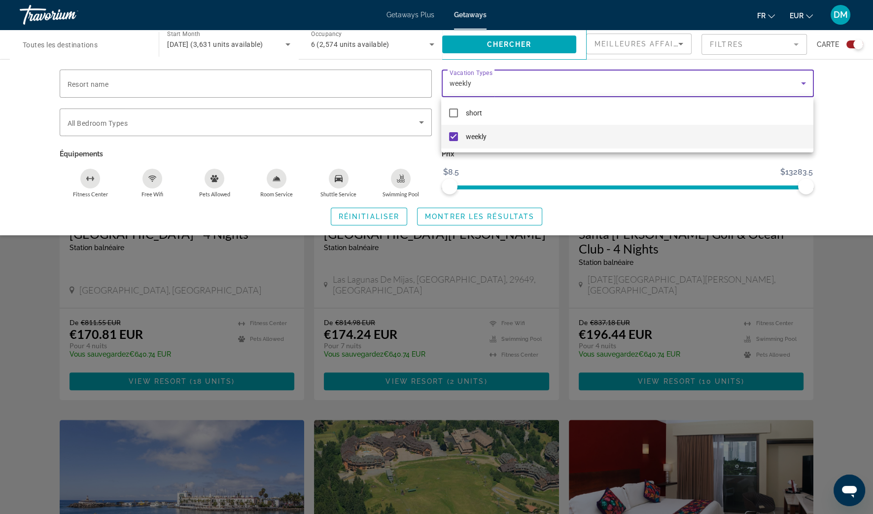
click at [463, 224] on div at bounding box center [436, 257] width 873 height 514
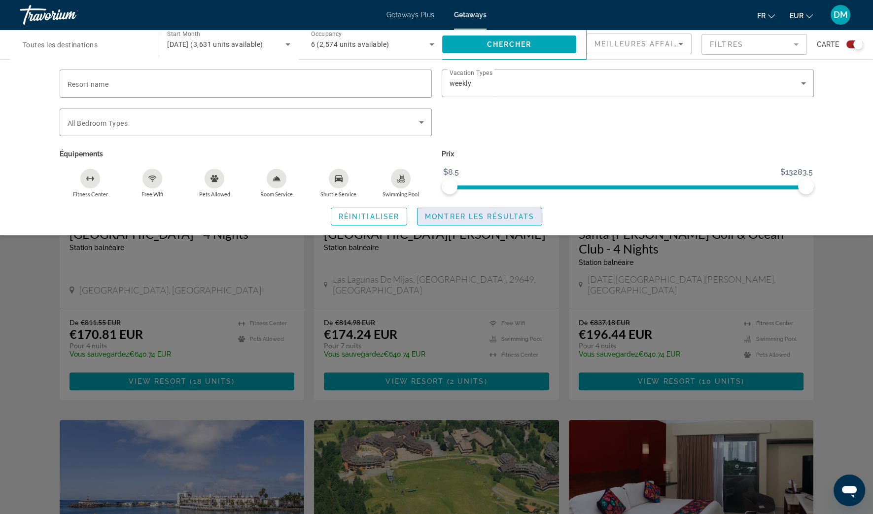
click at [465, 221] on span "Search widget" at bounding box center [480, 217] width 124 height 24
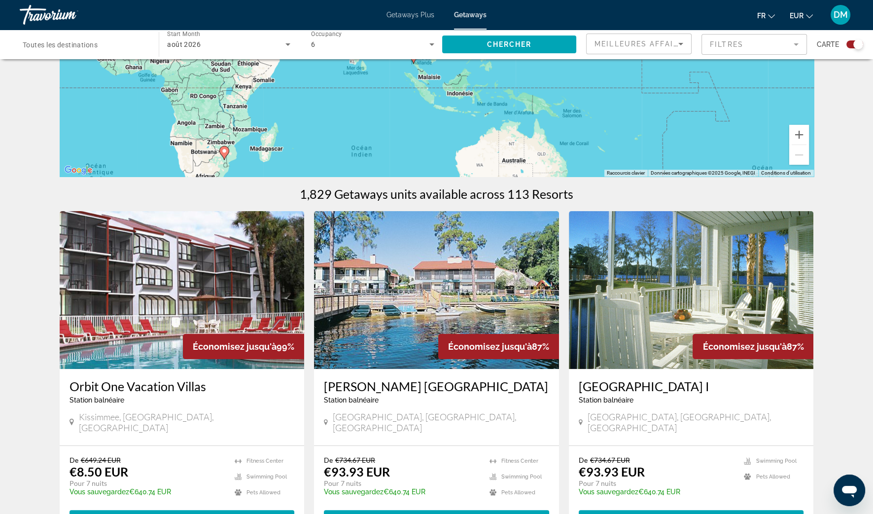
scroll to position [61, 0]
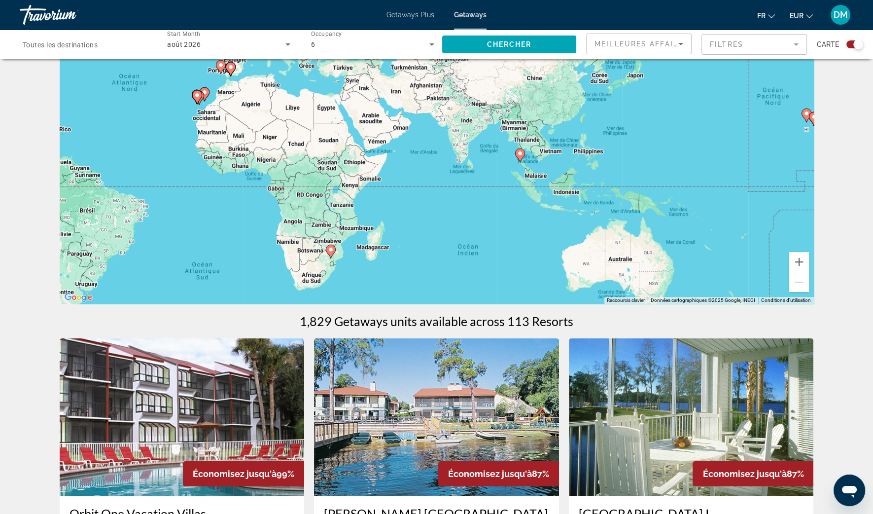
drag, startPoint x: 568, startPoint y: 200, endPoint x: 657, endPoint y: 170, distance: 94.0
click at [673, 172] on div "Pour activer le glissement avec le clavier, appuyez sur Alt+Entrée. Une fois ce…" at bounding box center [437, 156] width 754 height 296
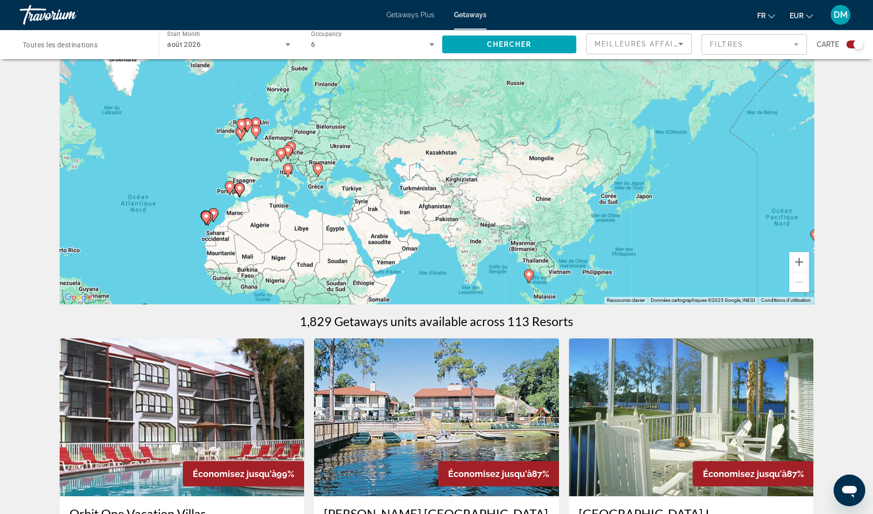
drag, startPoint x: 367, startPoint y: 172, endPoint x: 378, endPoint y: 293, distance: 122.2
click at [378, 293] on div "Pour activer le glissement avec le clavier, appuyez sur Alt+Entrée. Une fois ce…" at bounding box center [437, 156] width 754 height 296
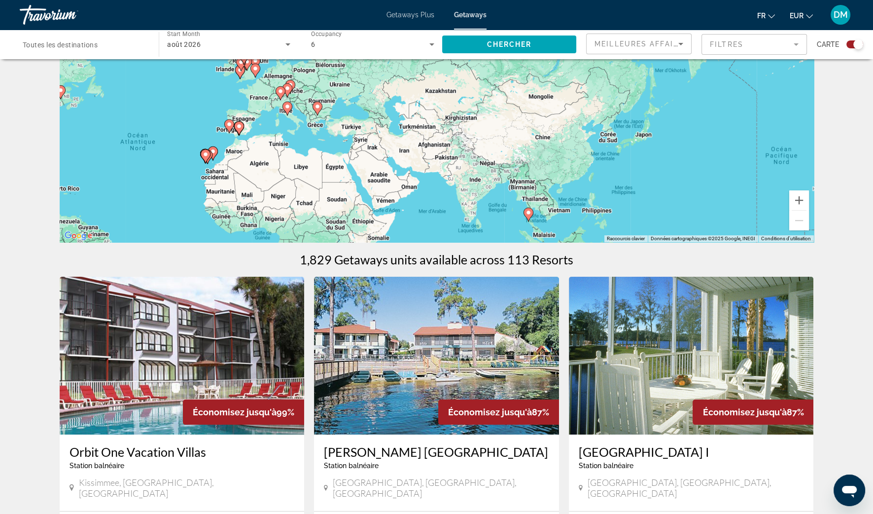
scroll to position [0, 0]
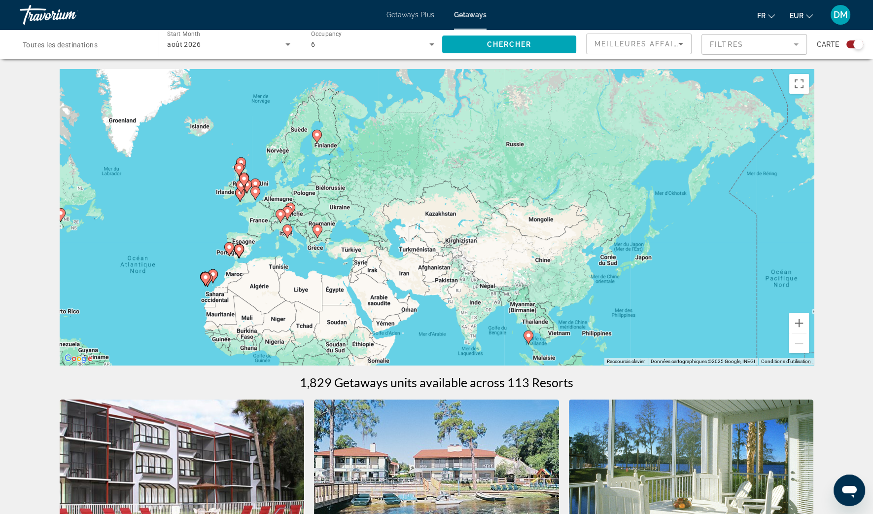
click at [207, 48] on div "août 2026" at bounding box center [226, 44] width 118 height 12
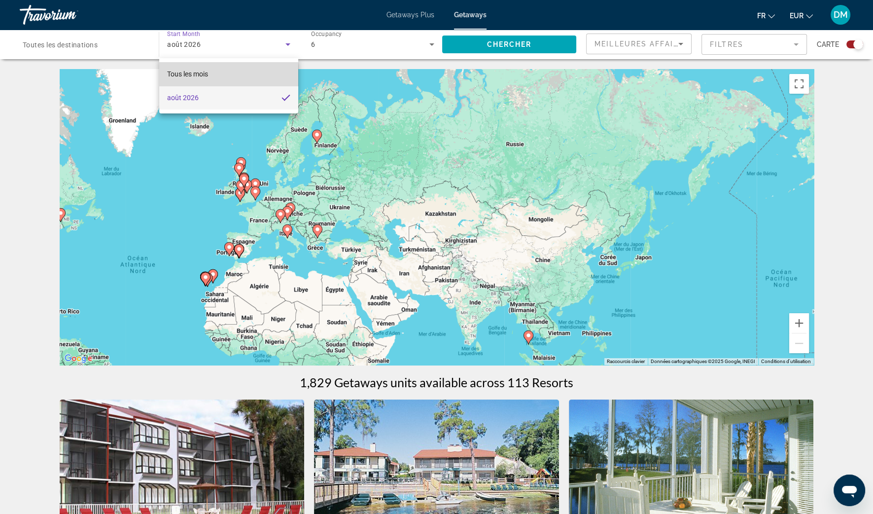
click at [197, 76] on span "Tous les mois" at bounding box center [187, 74] width 41 height 8
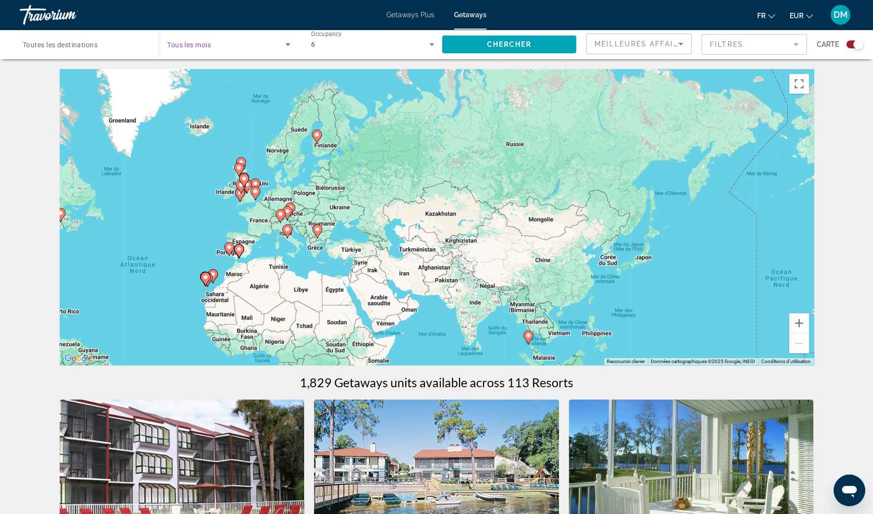
click at [280, 46] on span "Search widget" at bounding box center [226, 44] width 118 height 12
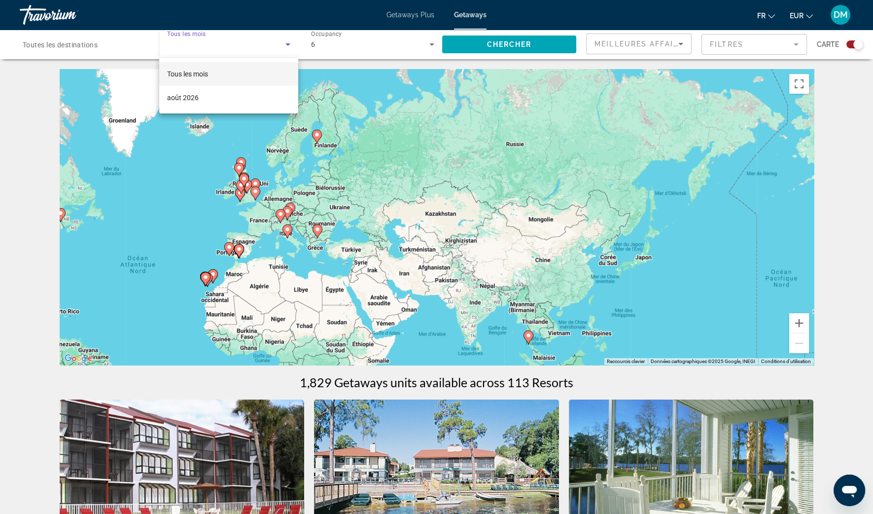
click at [279, 45] on div at bounding box center [436, 257] width 873 height 514
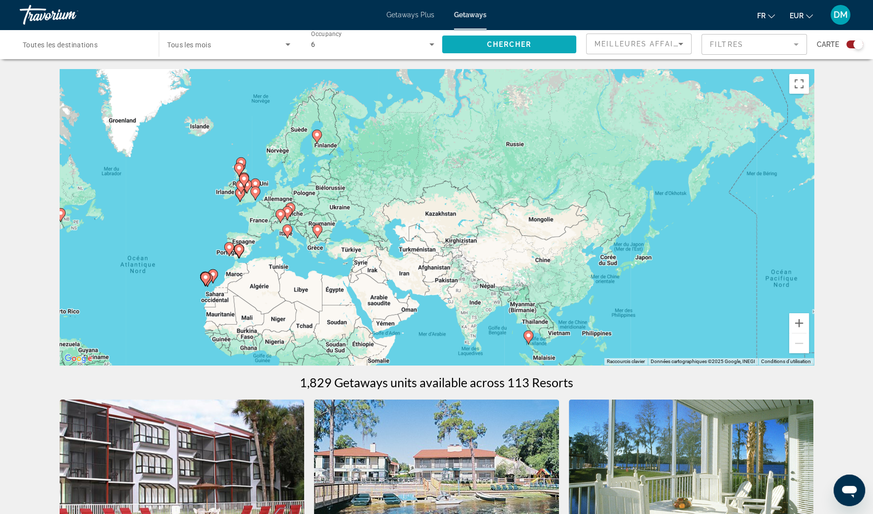
click at [490, 37] on span "Search widget" at bounding box center [509, 45] width 134 height 24
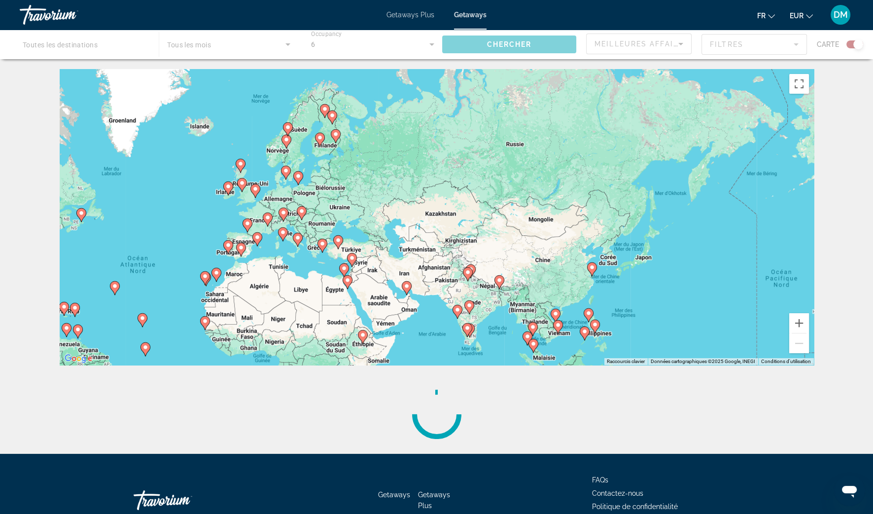
click at [239, 44] on div "Main content" at bounding box center [436, 45] width 873 height 30
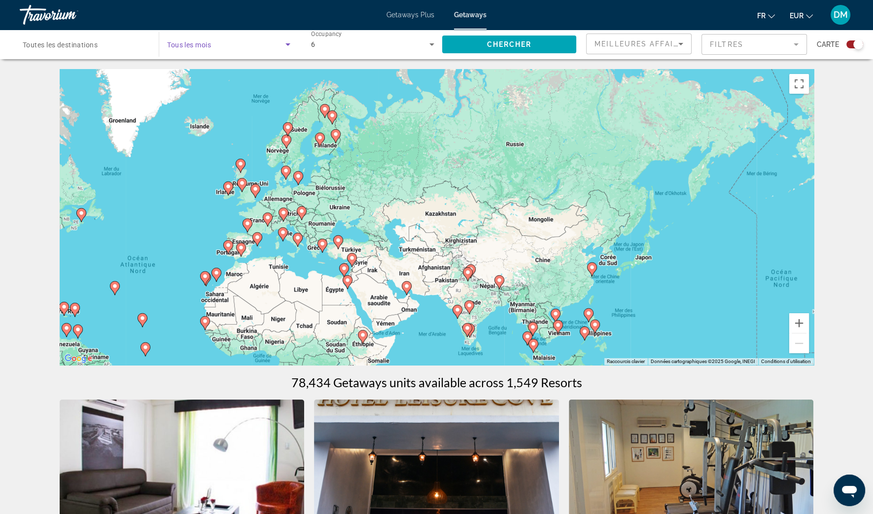
click at [265, 48] on span "Search widget" at bounding box center [226, 44] width 118 height 12
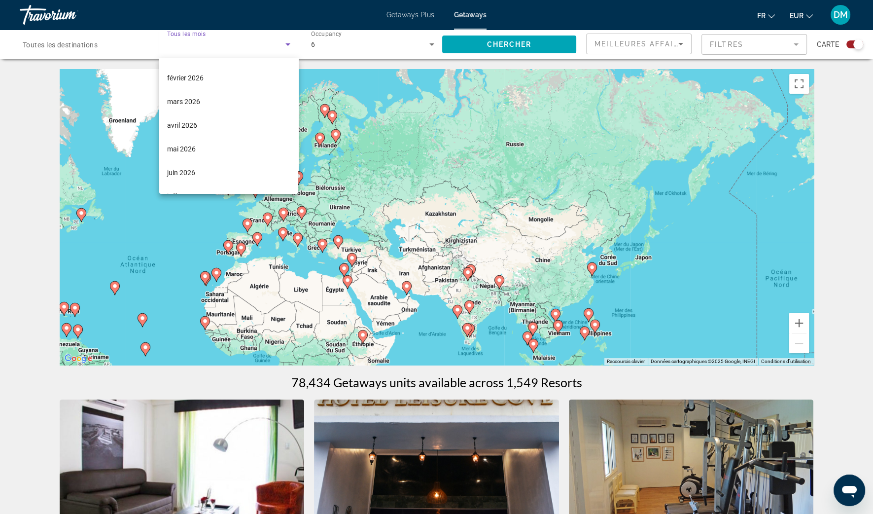
scroll to position [123, 0]
click at [181, 136] on span "avril 2026" at bounding box center [182, 141] width 30 height 12
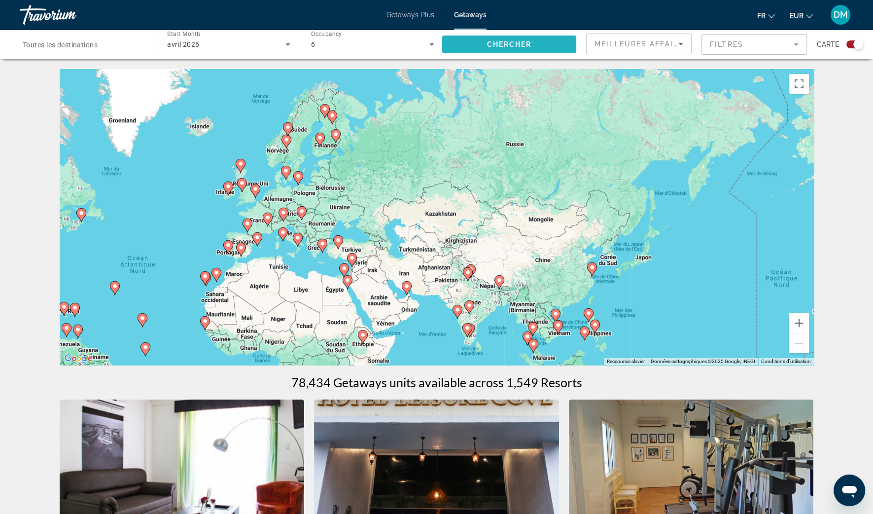
click at [508, 43] on span "Chercher" at bounding box center [509, 44] width 45 height 8
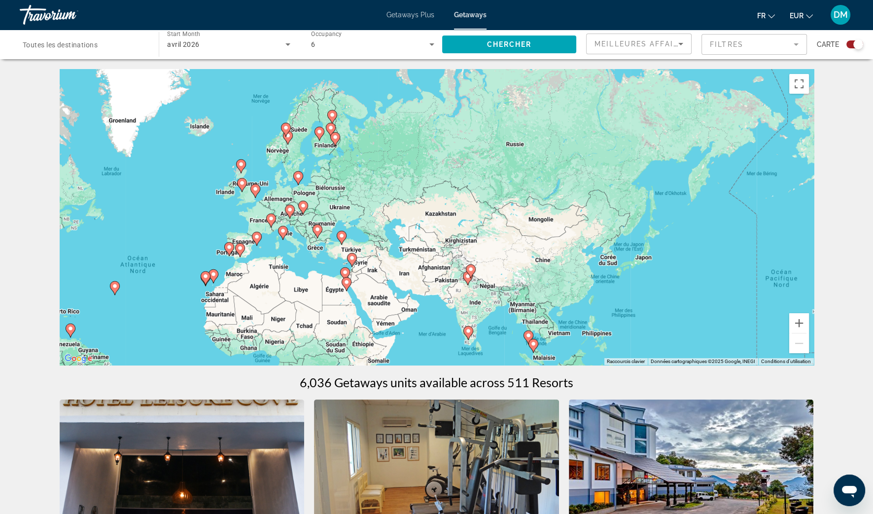
click at [786, 46] on mat-form-field "Filtres" at bounding box center [754, 44] width 105 height 21
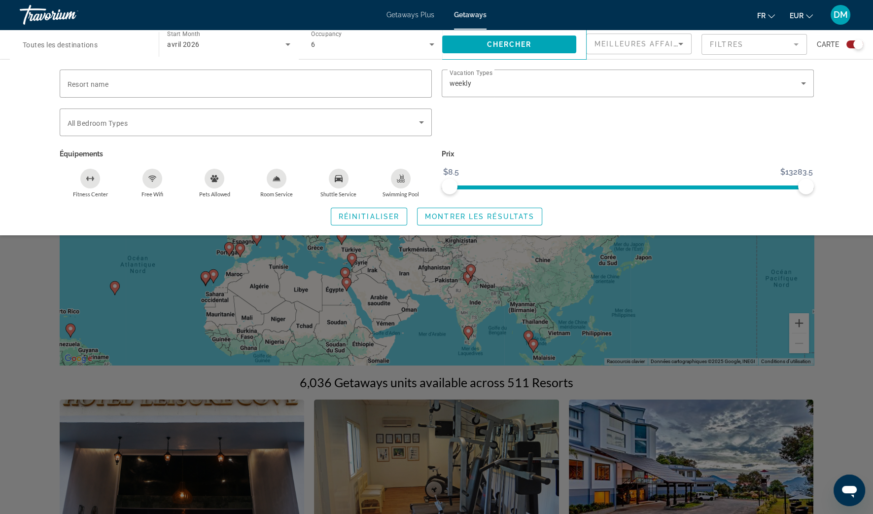
click at [786, 46] on mat-form-field "Filtres" at bounding box center [754, 44] width 105 height 21
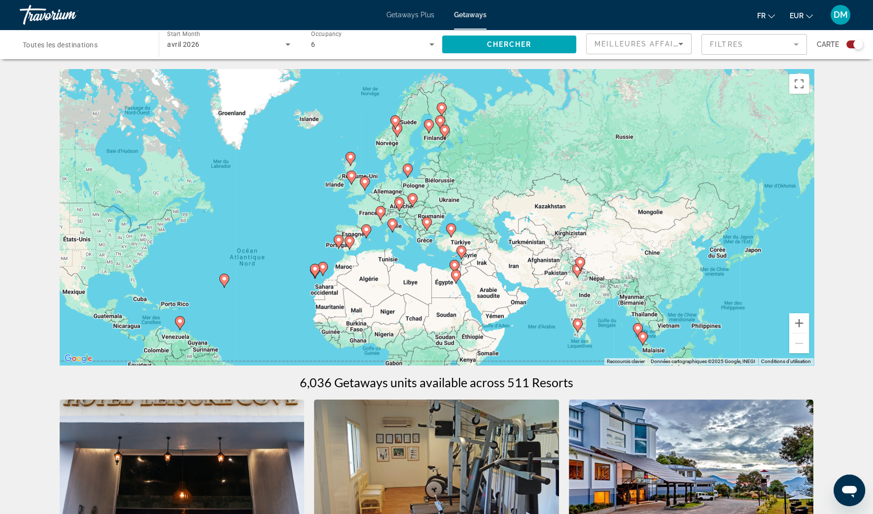
drag, startPoint x: 653, startPoint y: 249, endPoint x: 768, endPoint y: 240, distance: 114.8
click at [768, 240] on div "Pour activer le glissement avec le clavier, appuyez sur Alt+Entrée. Une fois ce…" at bounding box center [437, 217] width 754 height 296
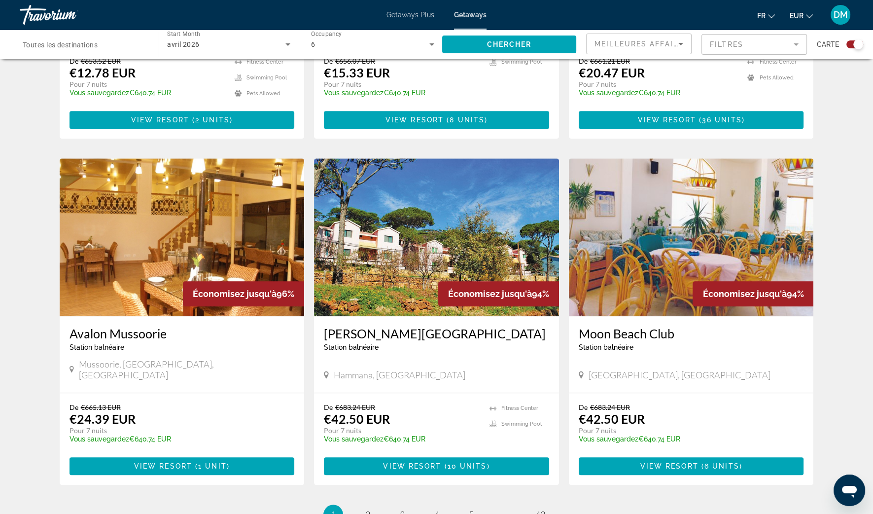
scroll to position [1386, 0]
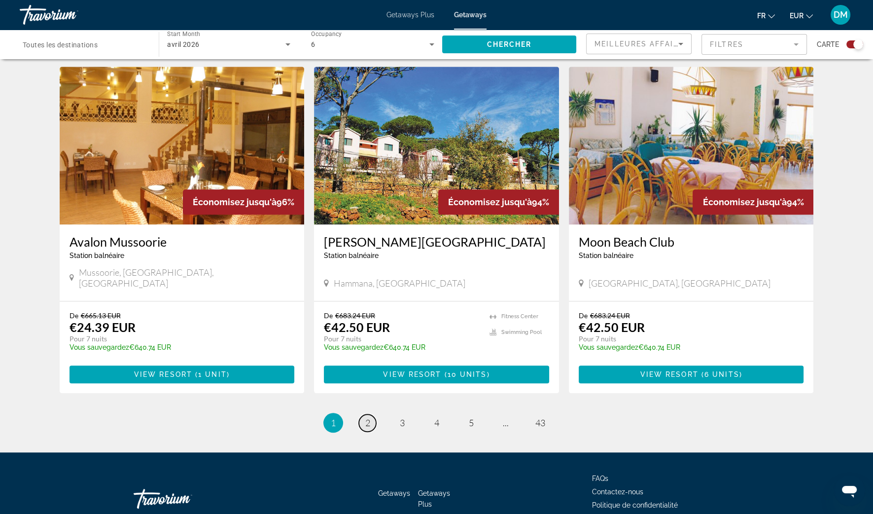
click at [364, 414] on link "page 2" at bounding box center [367, 422] width 17 height 17
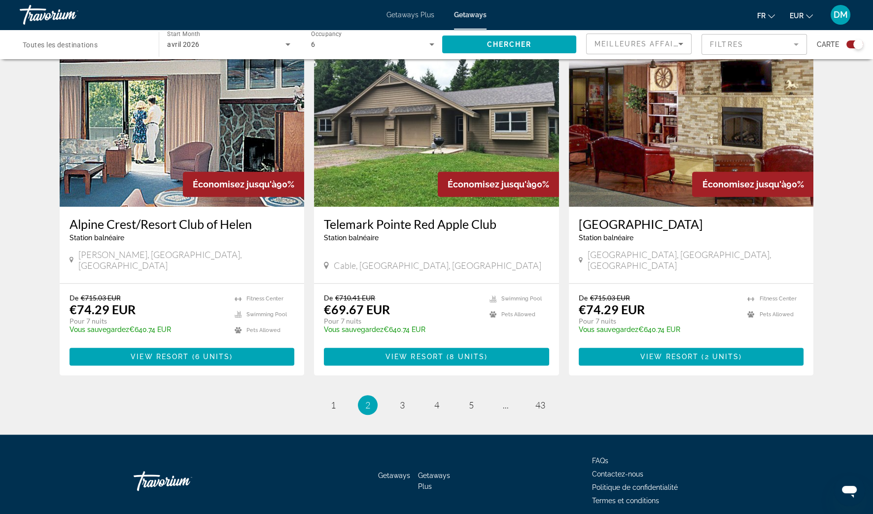
scroll to position [1386, 0]
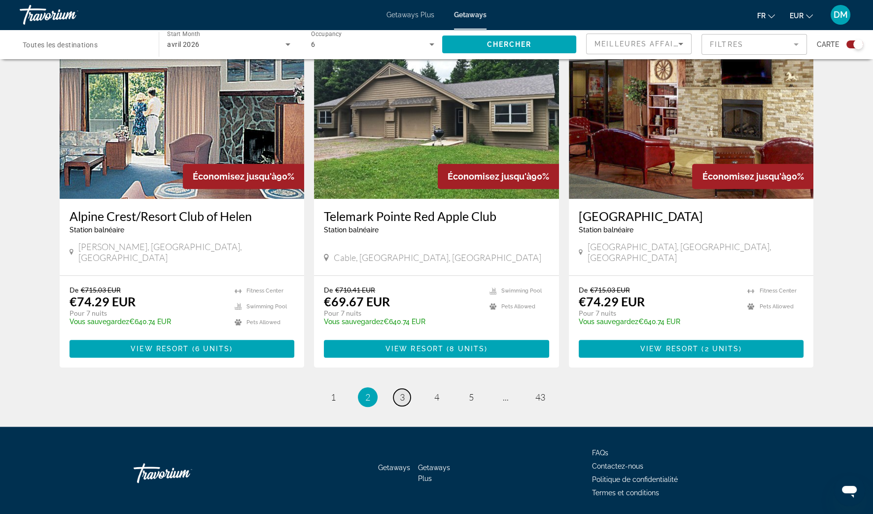
click at [403, 391] on span "3" at bounding box center [402, 396] width 5 height 11
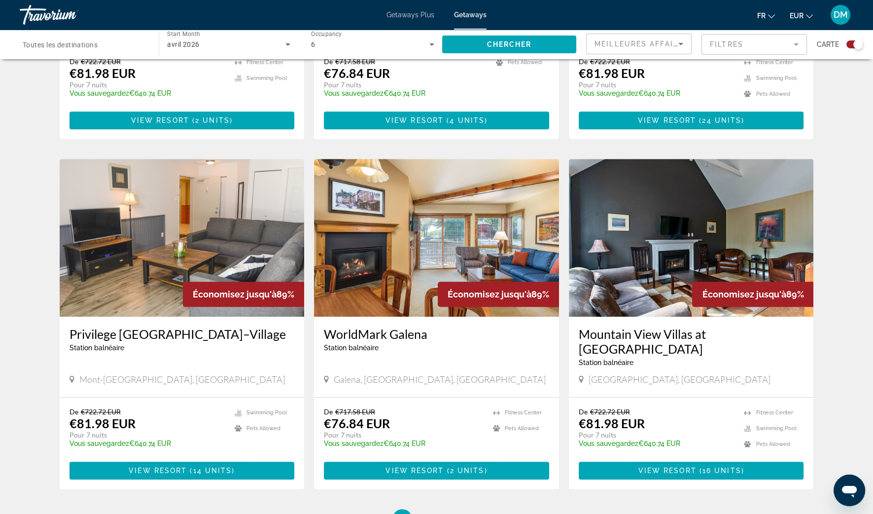
scroll to position [1294, 0]
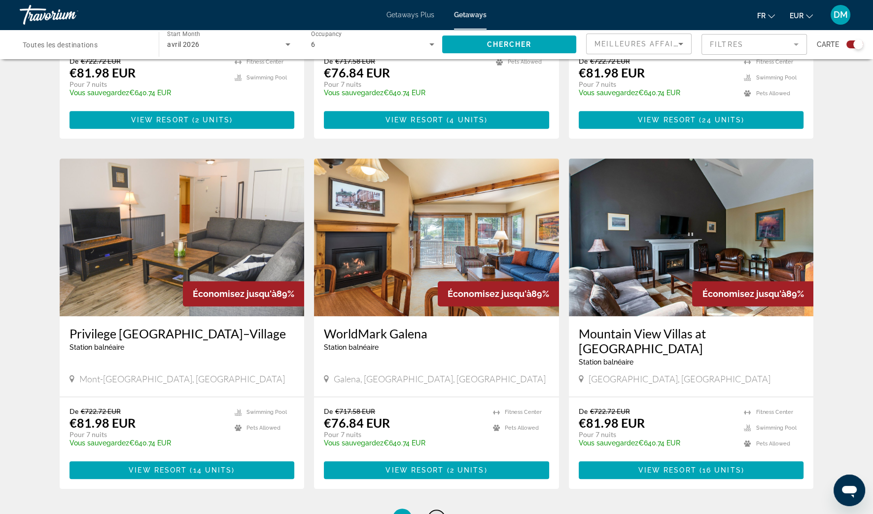
click at [437, 513] on span "4" at bounding box center [436, 518] width 5 height 11
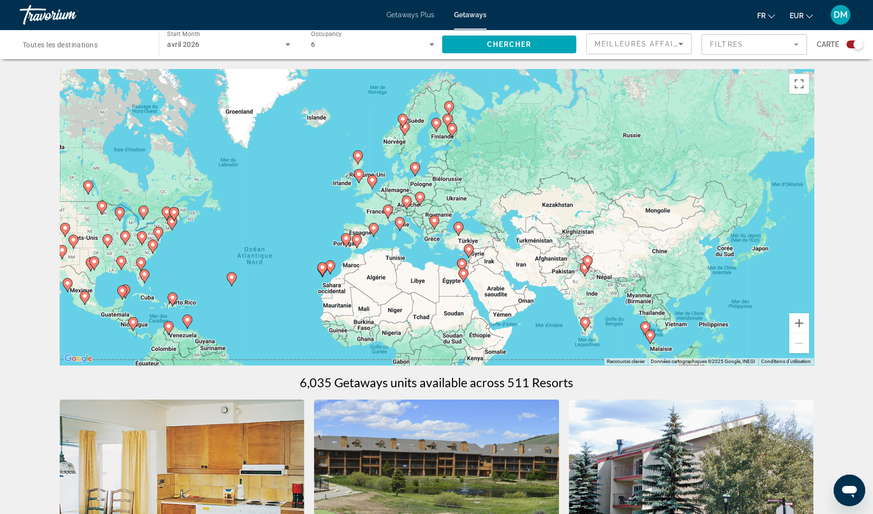
scroll to position [183, 0]
